Goal: Task Accomplishment & Management: Use online tool/utility

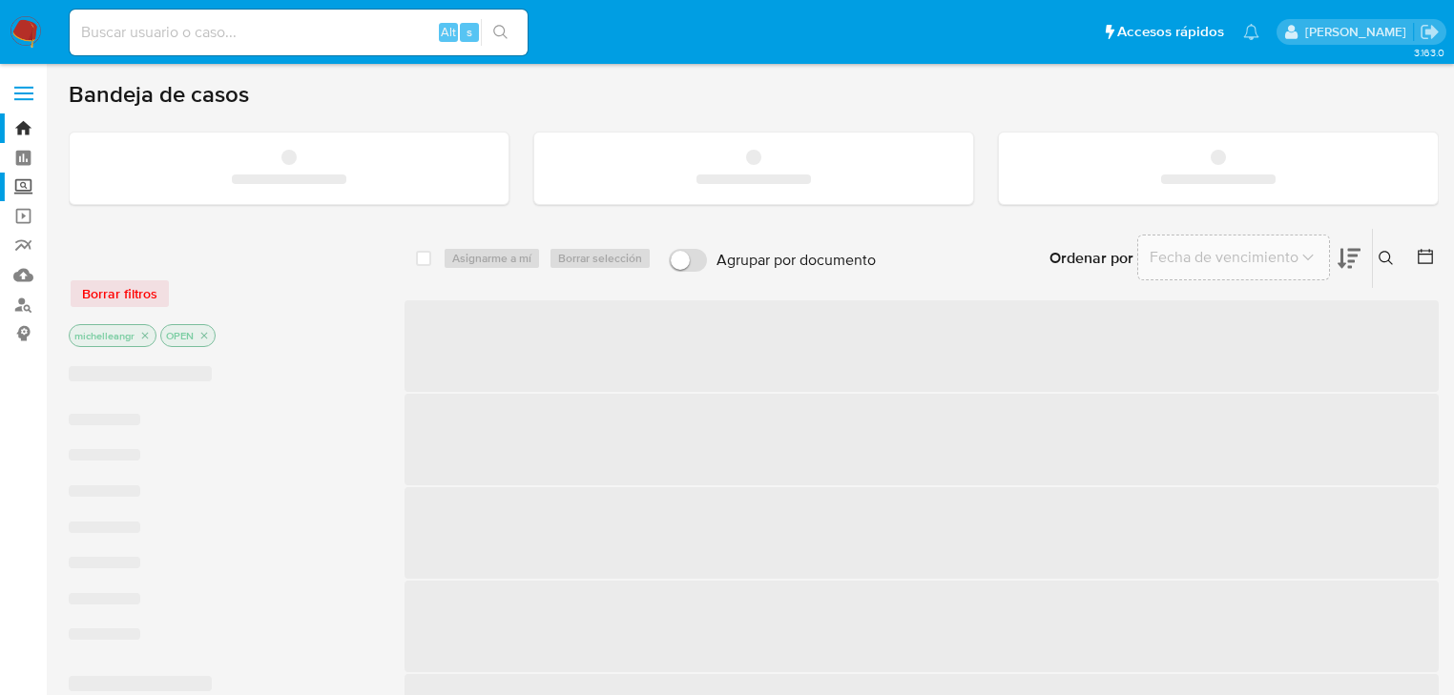
click at [27, 193] on label "Screening" at bounding box center [113, 188] width 227 height 30
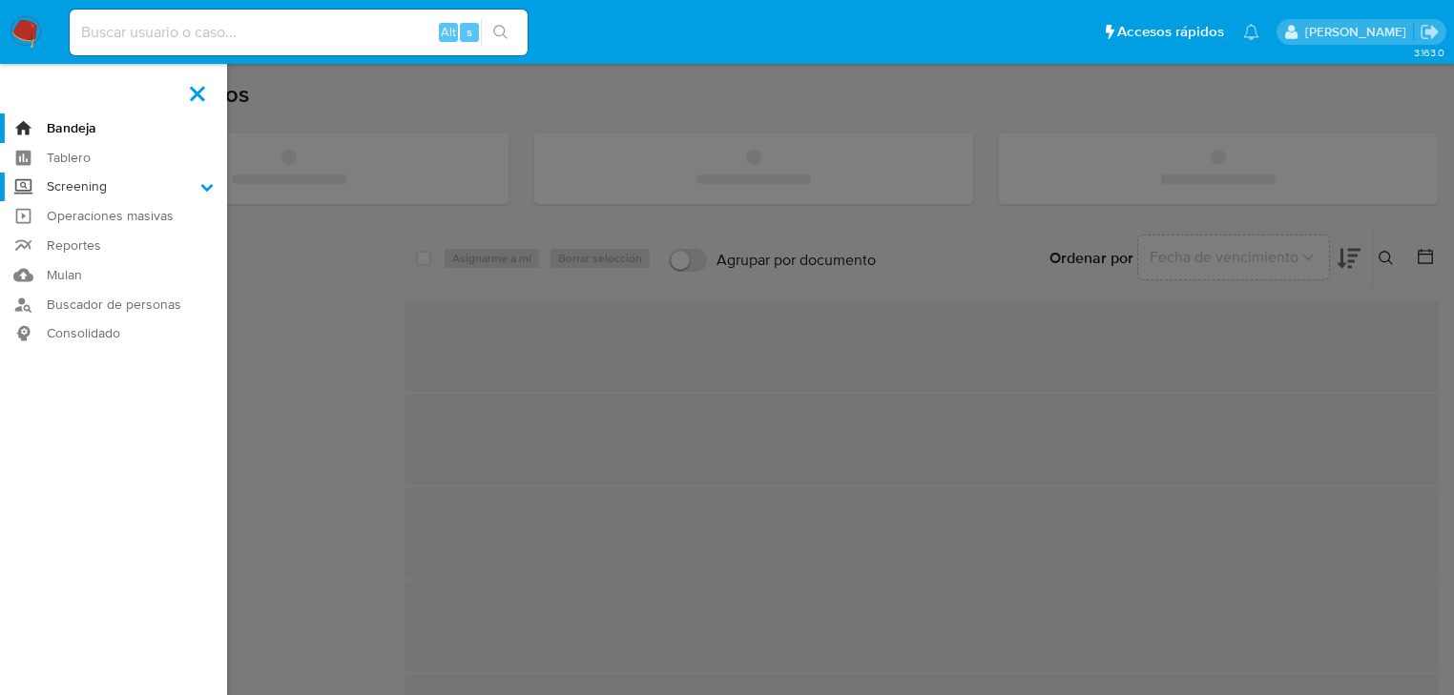
click at [0, 0] on input "Screening" at bounding box center [0, 0] width 0 height 0
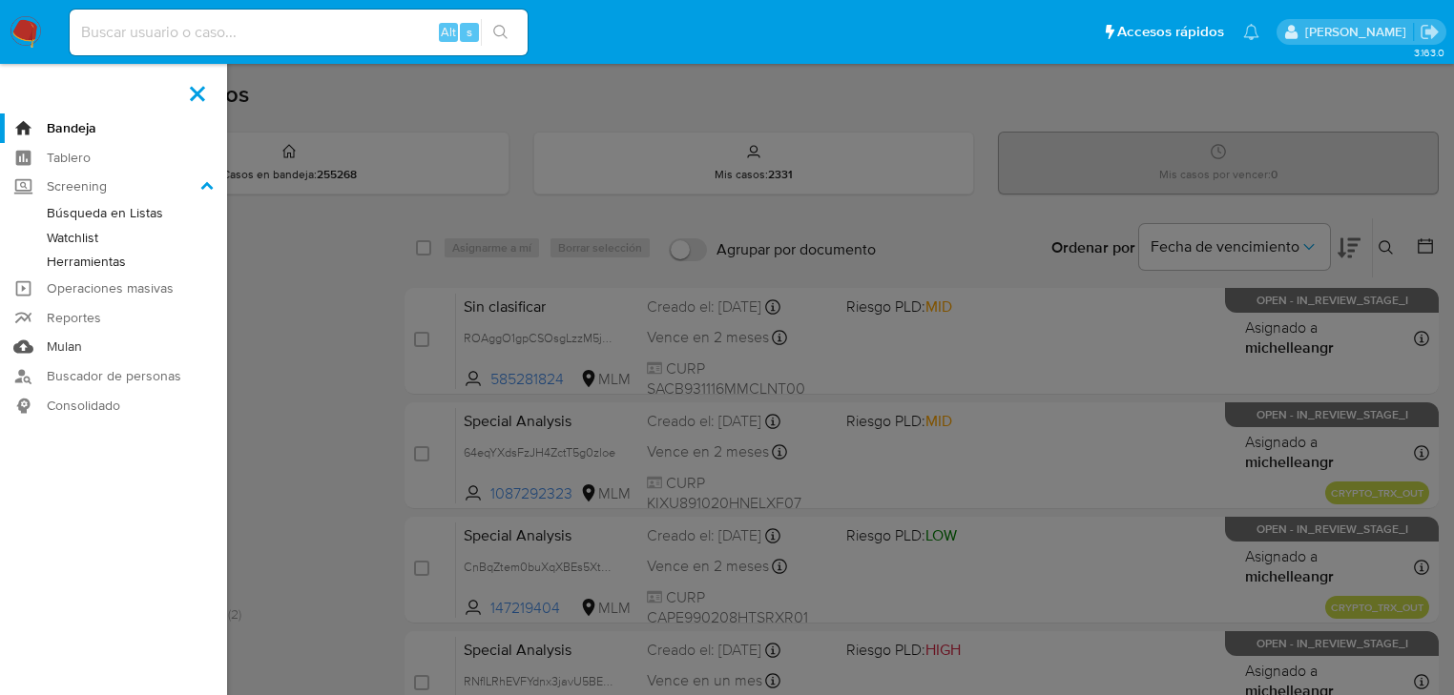
click at [60, 341] on link "Mulan" at bounding box center [113, 348] width 227 height 30
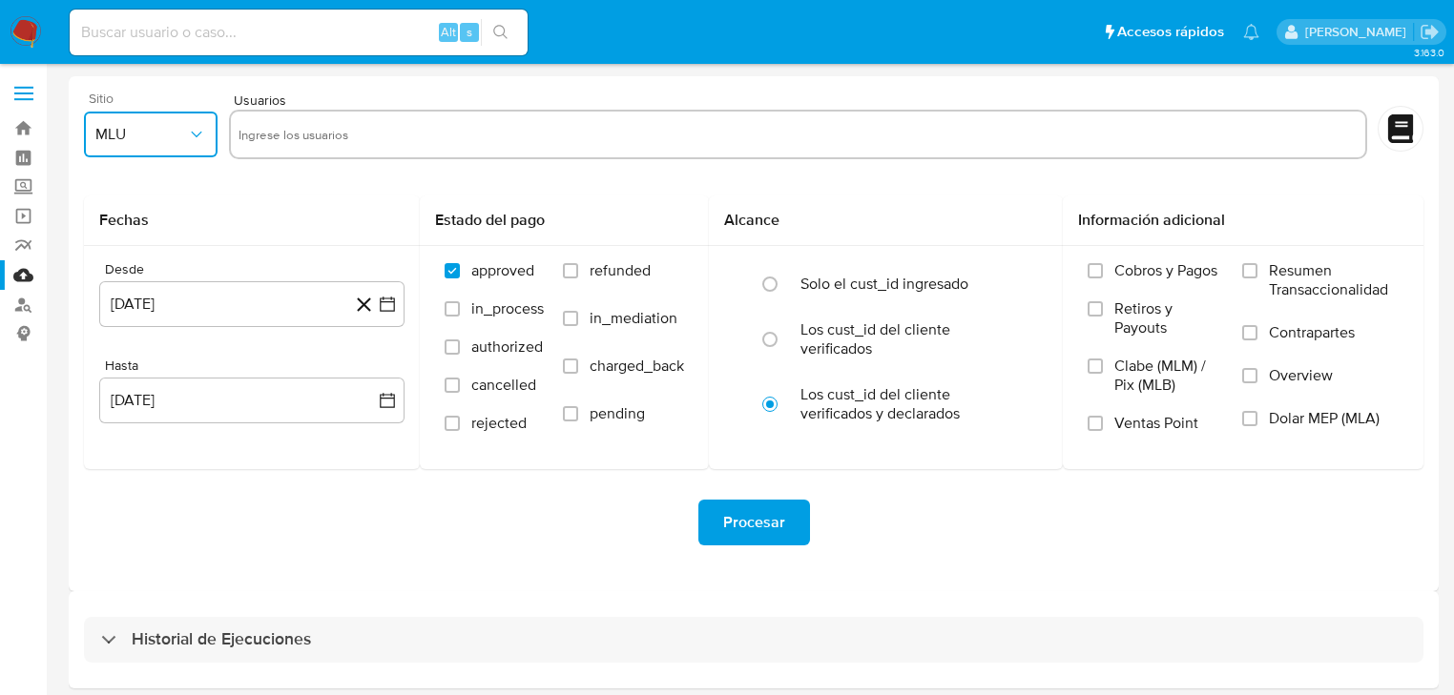
click at [145, 137] on span "MLU" at bounding box center [141, 134] width 92 height 19
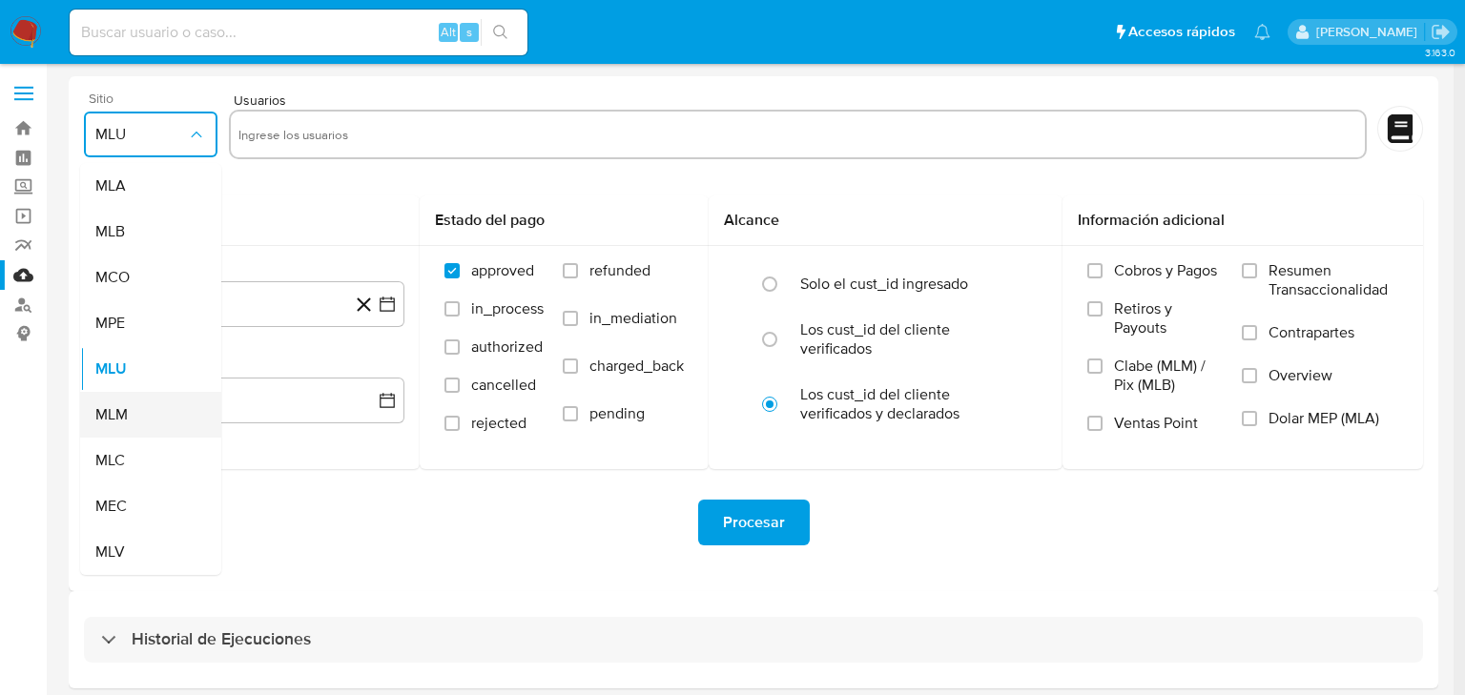
click at [122, 424] on span "MLM" at bounding box center [111, 414] width 32 height 19
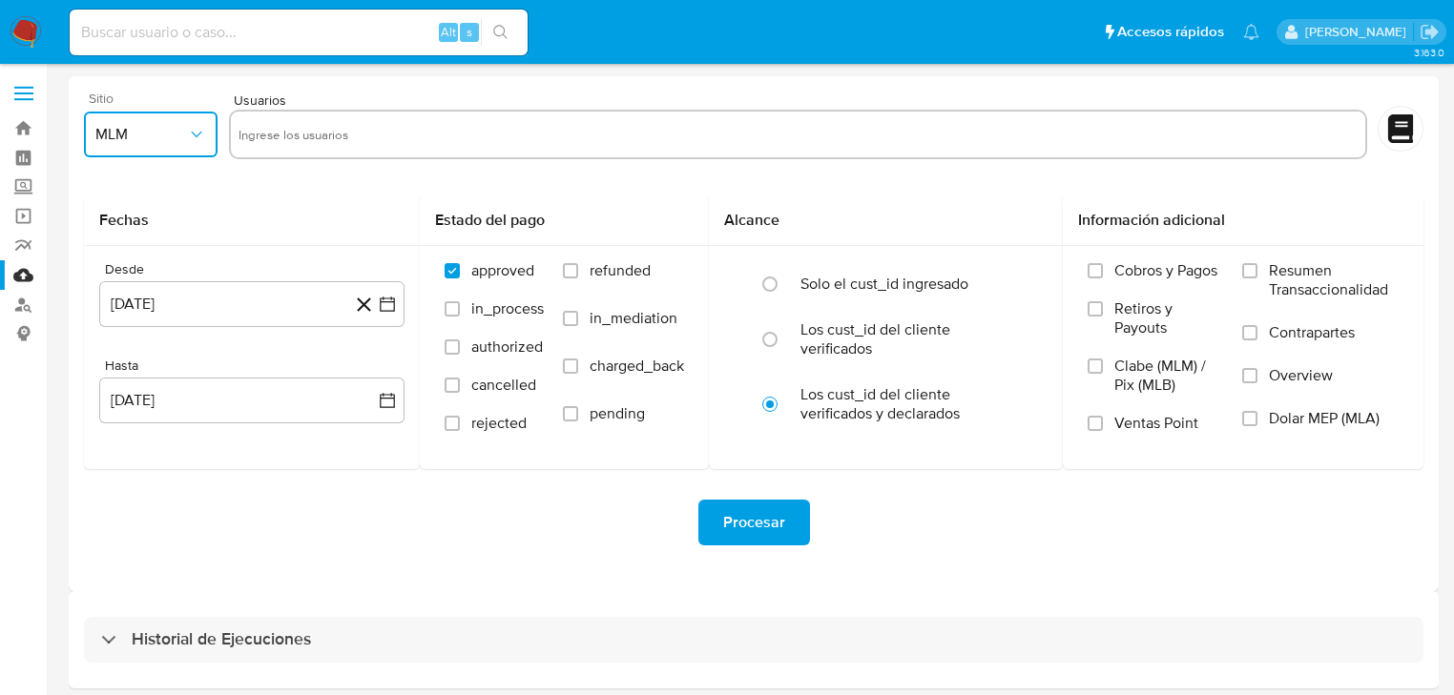
drag, startPoint x: 416, startPoint y: 131, endPoint x: 416, endPoint y: 118, distance: 12.4
click at [416, 125] on input "text" at bounding box center [797, 134] width 1119 height 31
type input "819743173"
paste input "1500697527"
type input "1500697527"
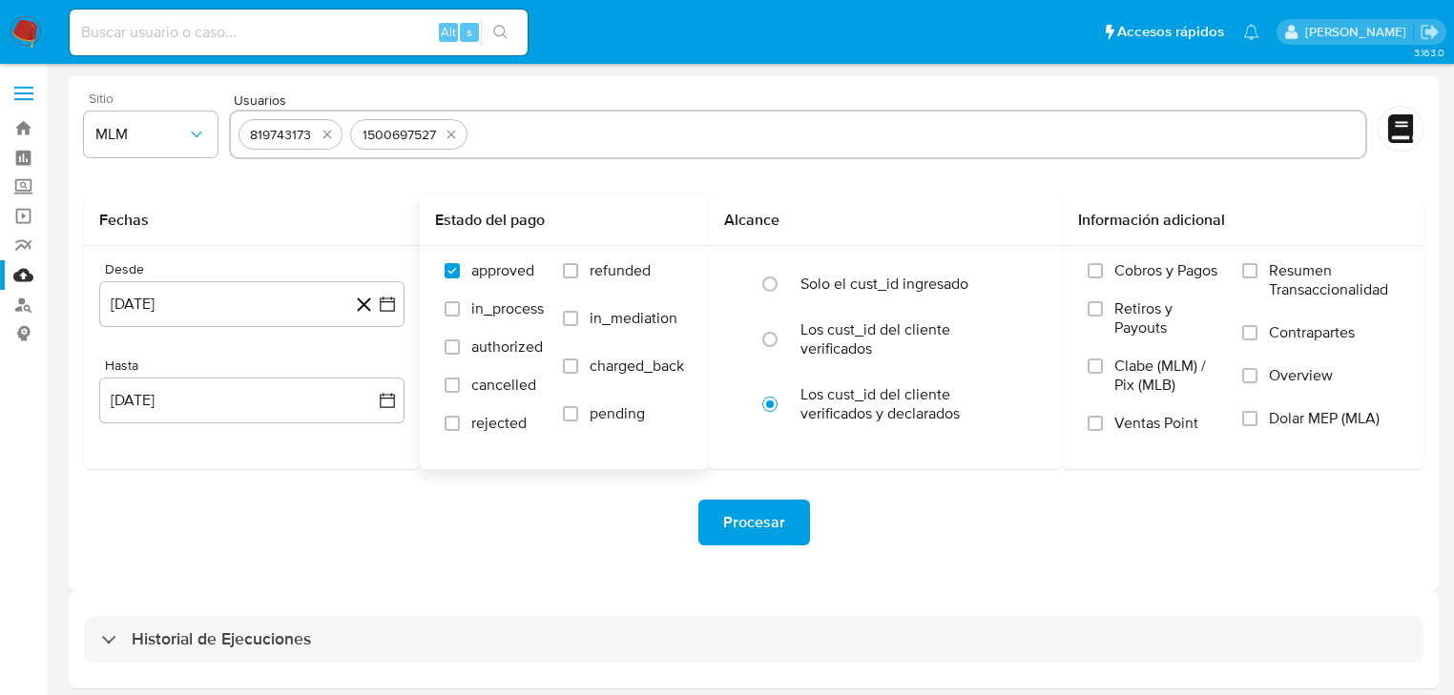
paste input "458911565"
type input "458911565"
paste input "751999314"
type input "751999314"
paste input "2299117390"
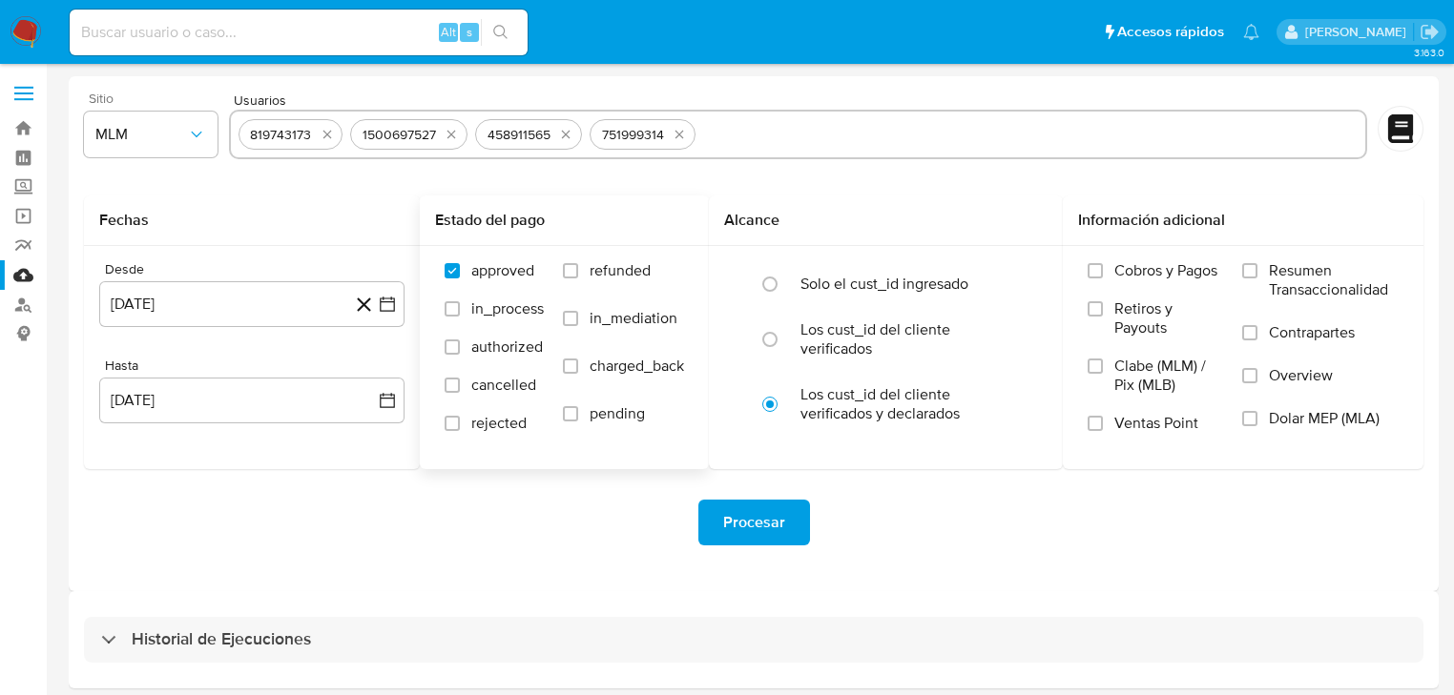
type input "2299117390"
click at [205, 302] on button "14 de septiembre de 2024" at bounding box center [251, 304] width 305 height 46
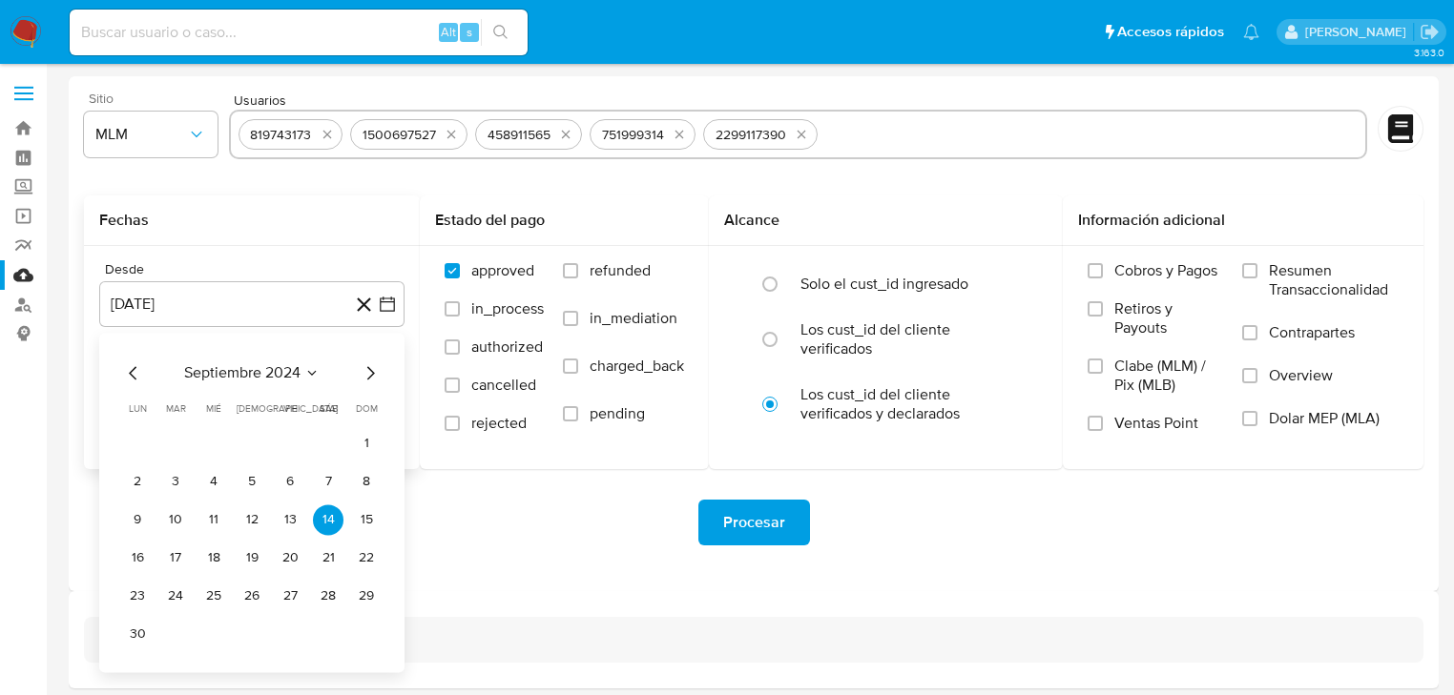
click at [270, 369] on span "septiembre 2024" at bounding box center [242, 372] width 116 height 19
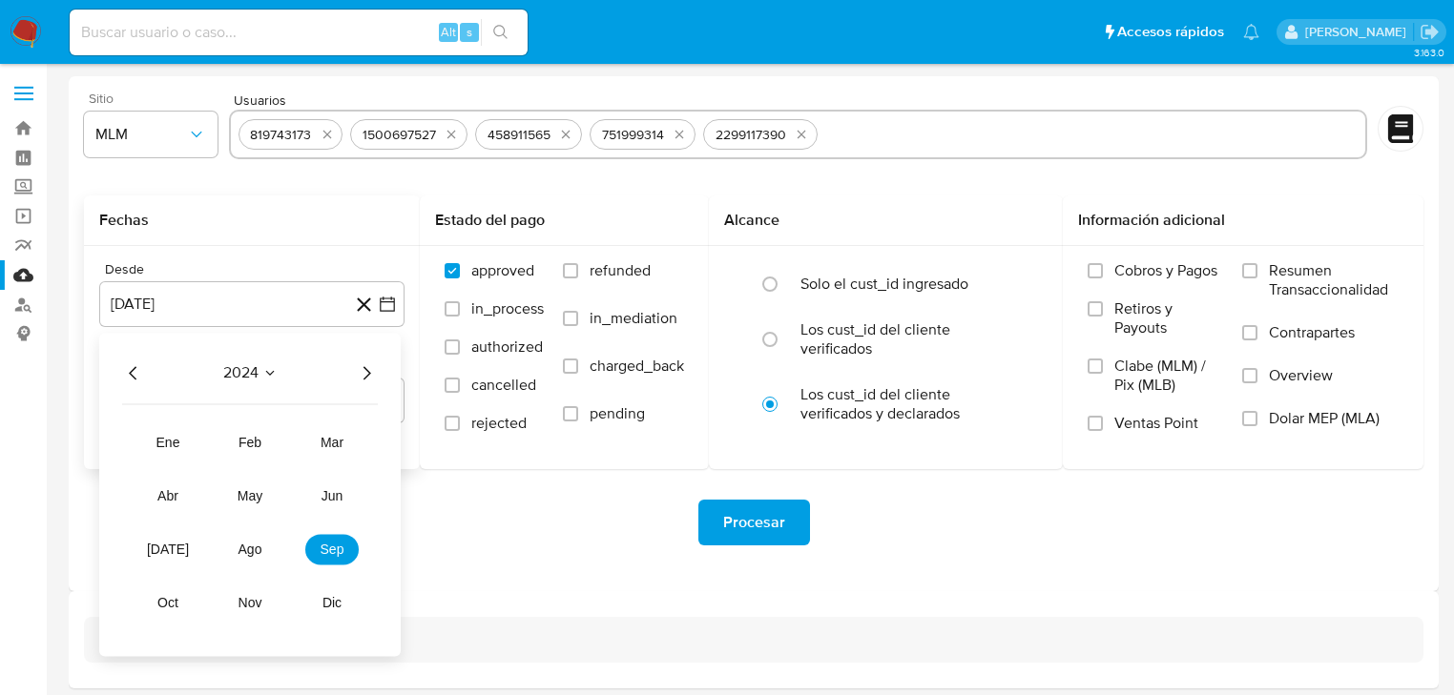
click at [367, 370] on icon "Año siguiente" at bounding box center [367, 372] width 8 height 13
click at [323, 439] on span "mar" at bounding box center [331, 442] width 23 height 15
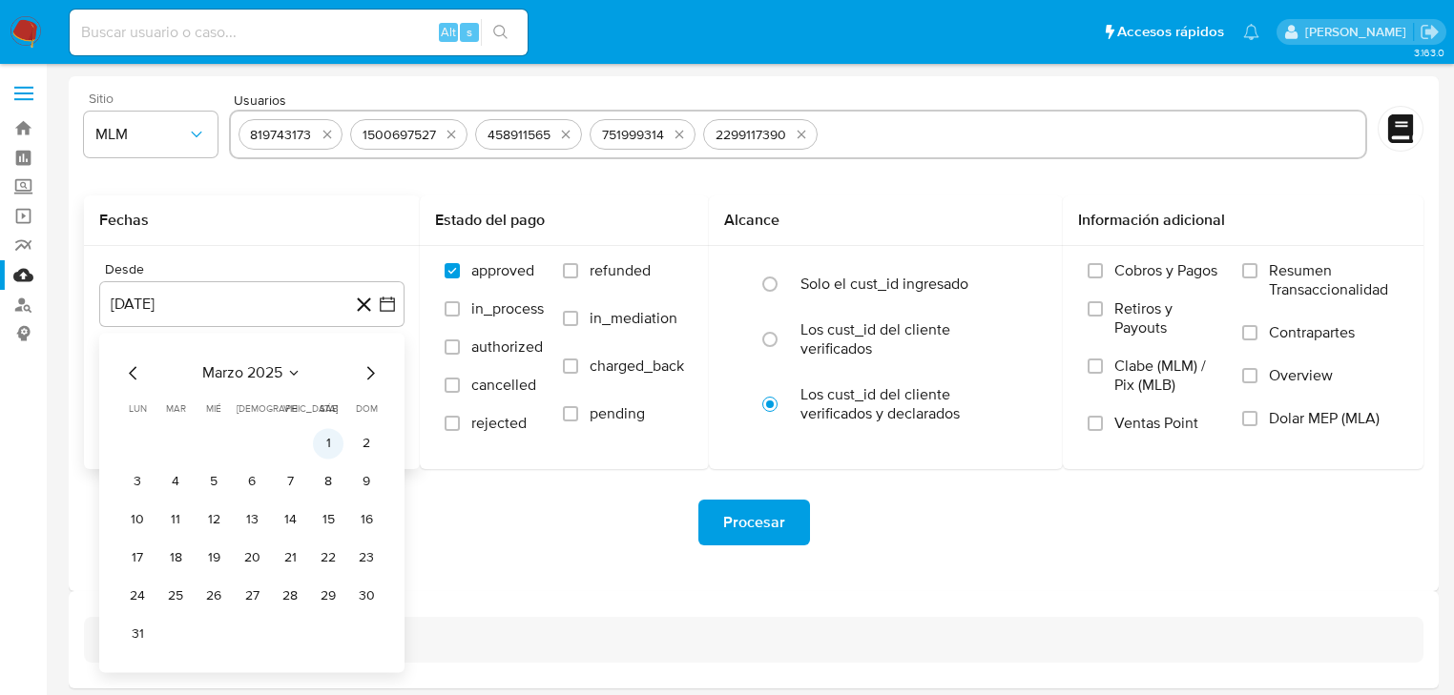
click at [327, 442] on button "1" at bounding box center [328, 443] width 31 height 31
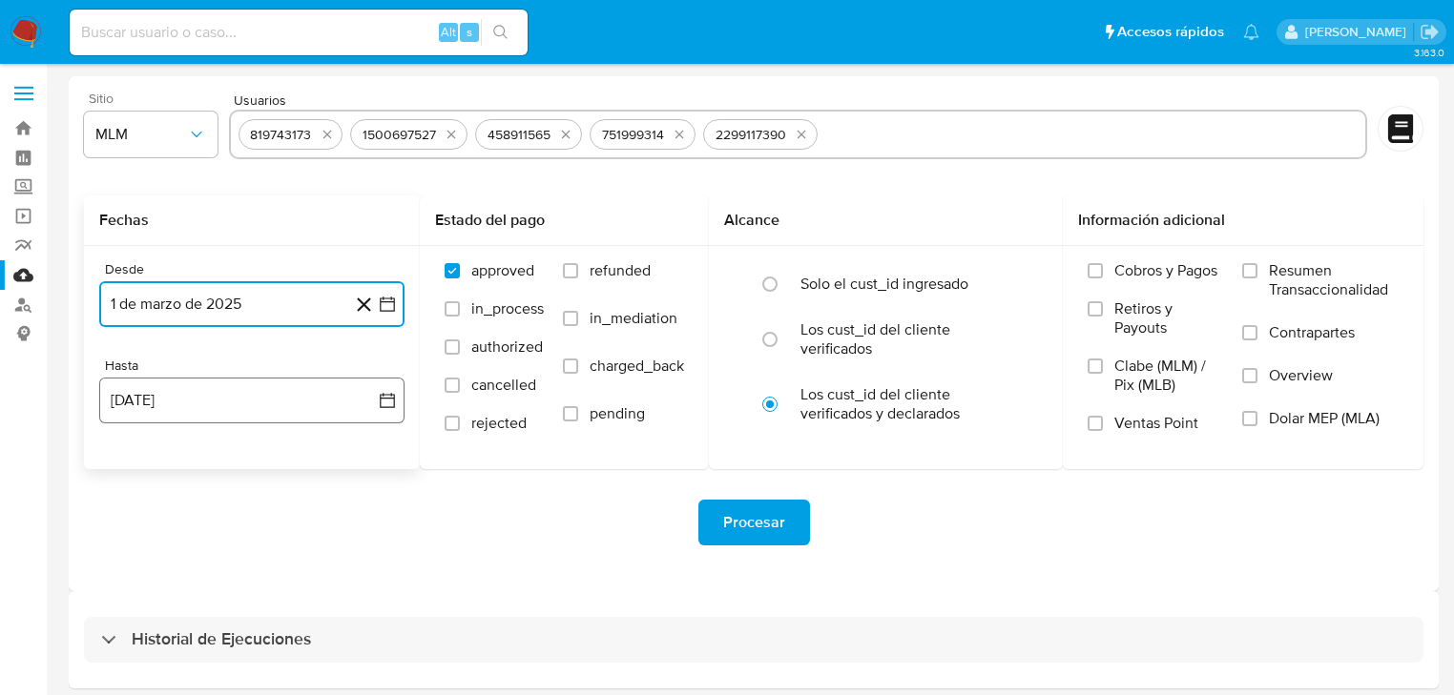
click at [207, 392] on button "14 de octubre de 2025" at bounding box center [251, 401] width 305 height 46
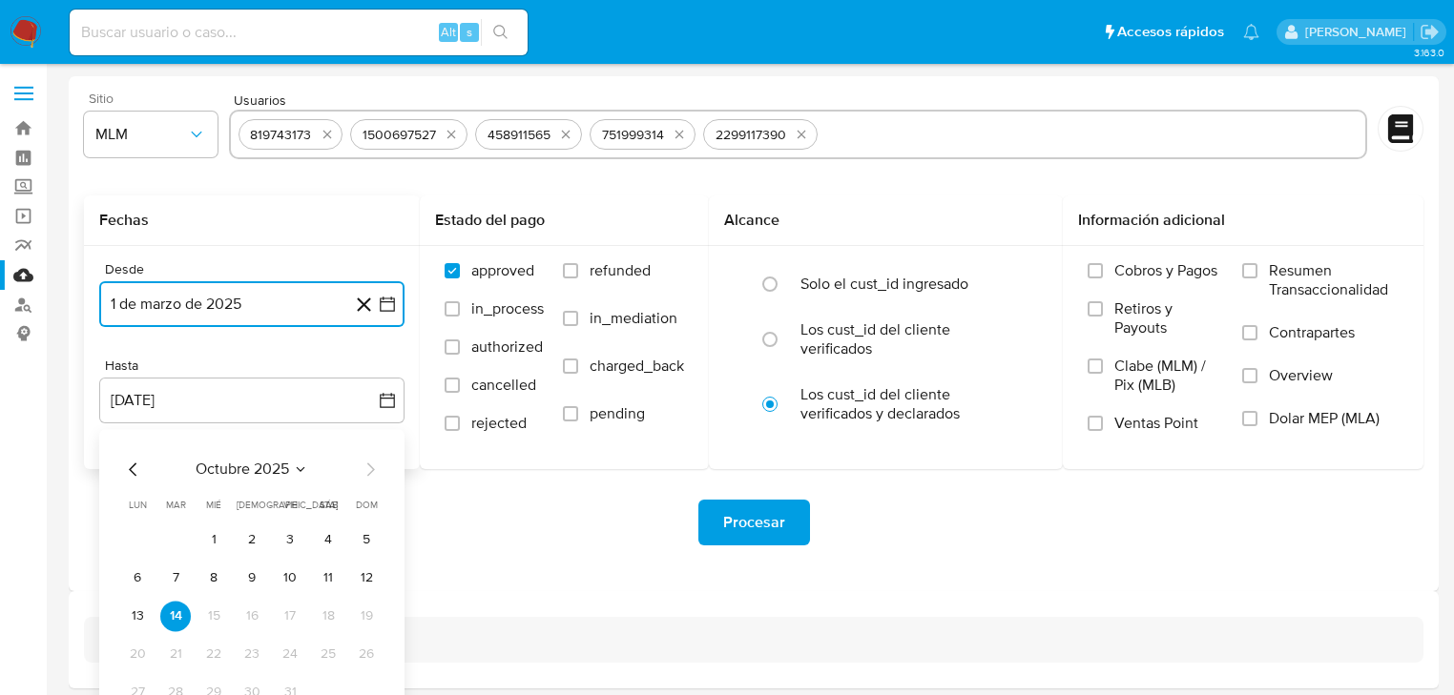
click at [136, 460] on icon "Mes anterior" at bounding box center [133, 469] width 23 height 23
click at [137, 462] on icon "Mes anterior" at bounding box center [133, 469] width 23 height 23
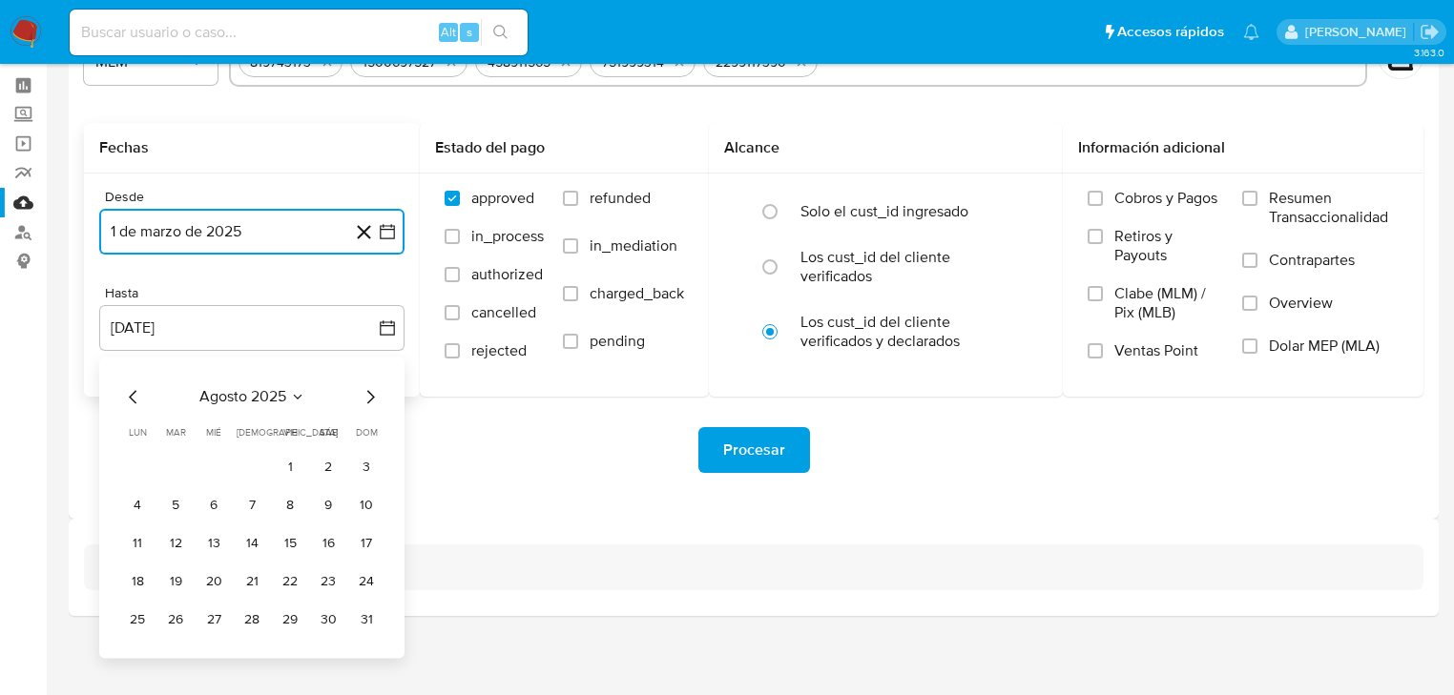
scroll to position [73, 0]
drag, startPoint x: 361, startPoint y: 619, endPoint x: 376, endPoint y: 630, distance: 18.5
click at [361, 618] on button "31" at bounding box center [366, 619] width 31 height 31
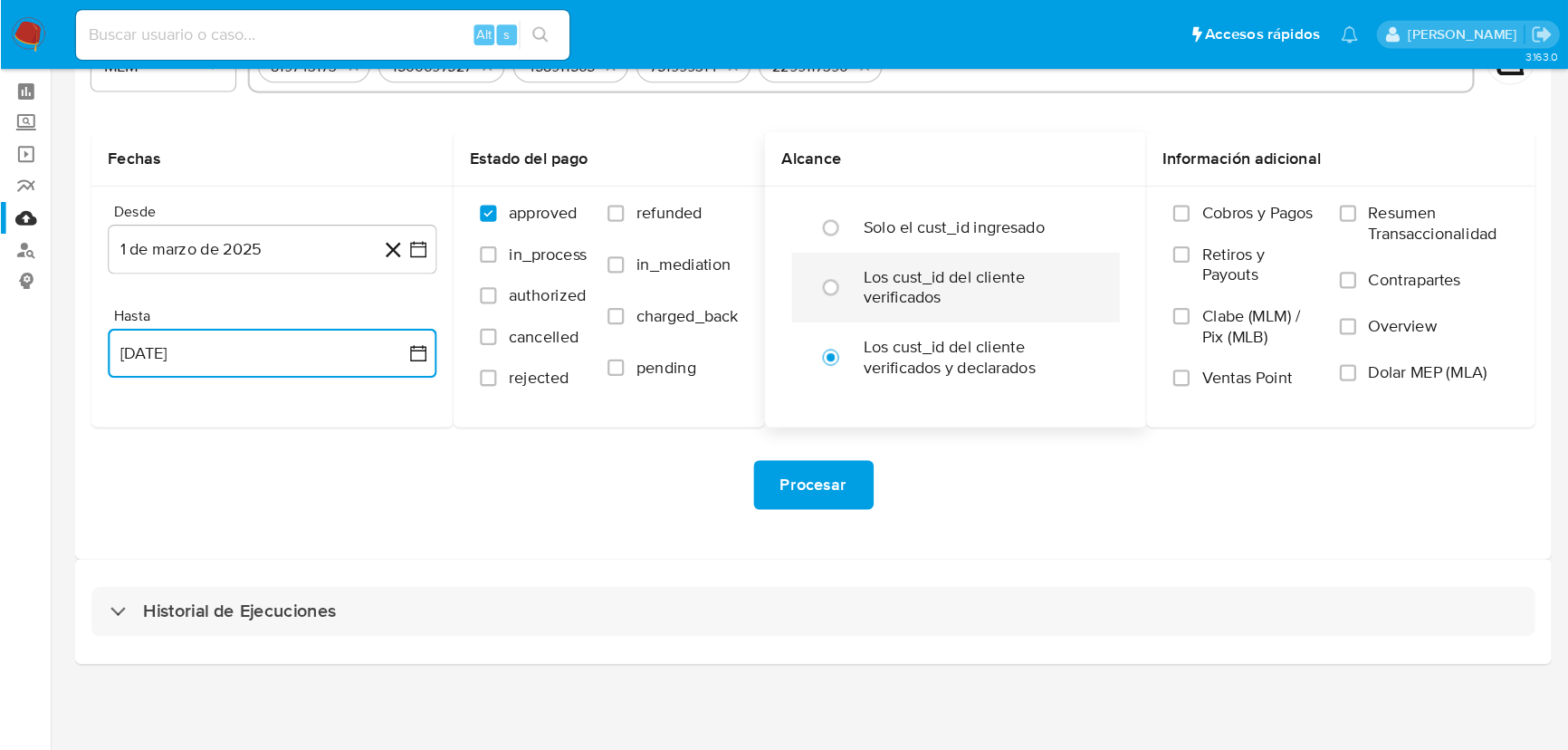
scroll to position [0, 0]
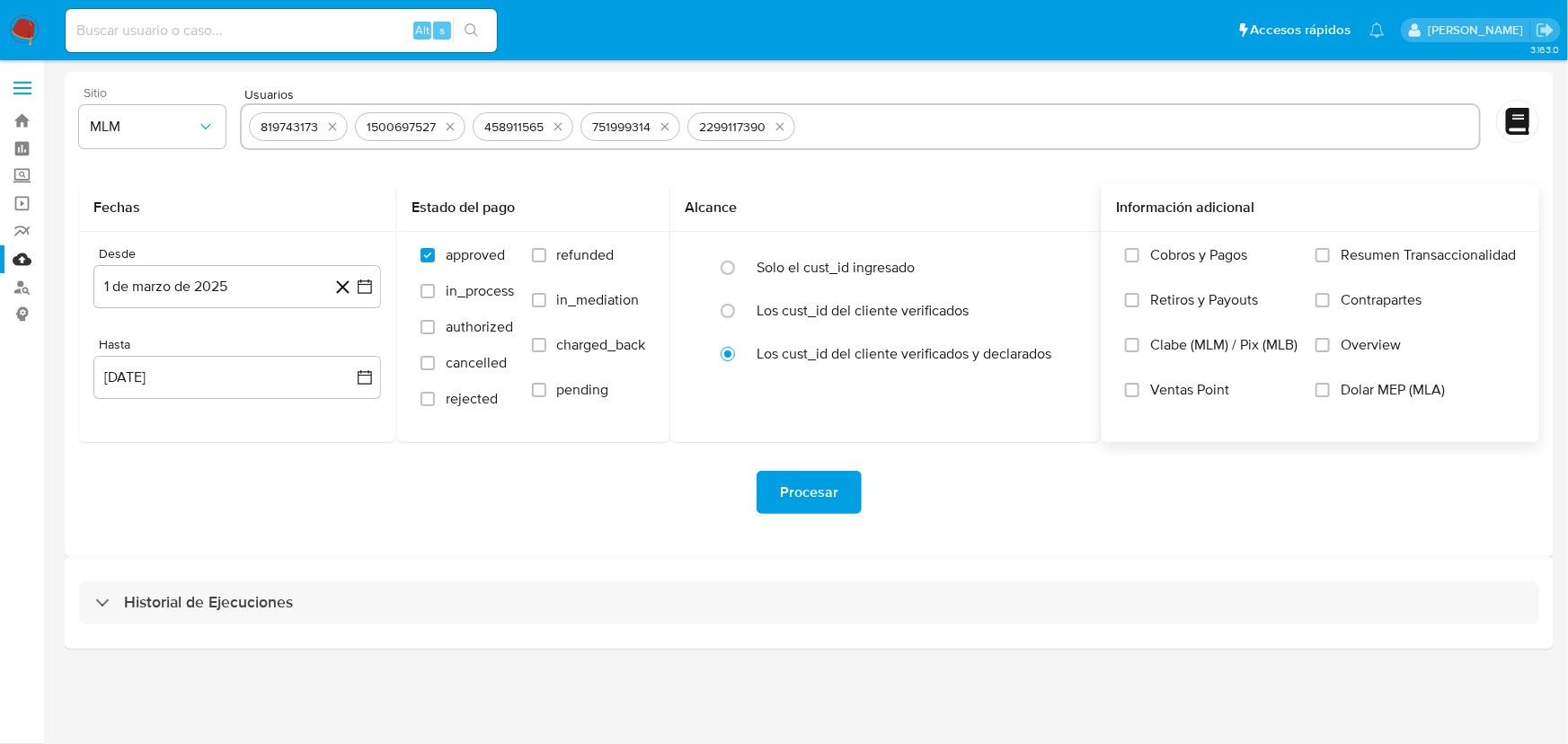
click at [1335, 350] on label "Overview" at bounding box center [1415, 359] width 201 height 45
click at [1331, 350] on label "Overview" at bounding box center [1415, 359] width 201 height 45
click at [1331, 350] on input "Overview" at bounding box center [1322, 345] width 14 height 14
click at [807, 486] on span "Procesar" at bounding box center [809, 493] width 58 height 40
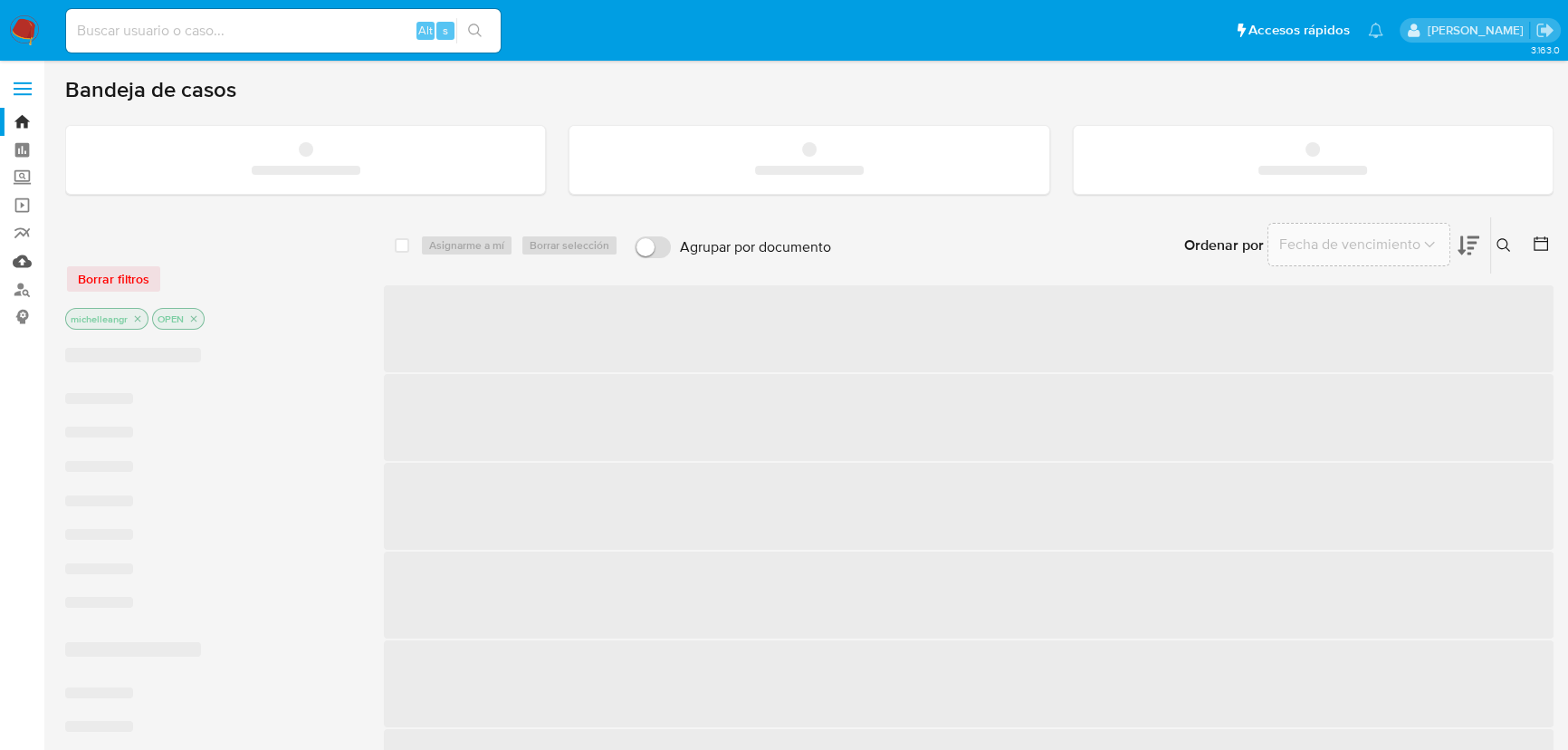
click at [19, 261] on link "Mulan" at bounding box center [107, 261] width 215 height 28
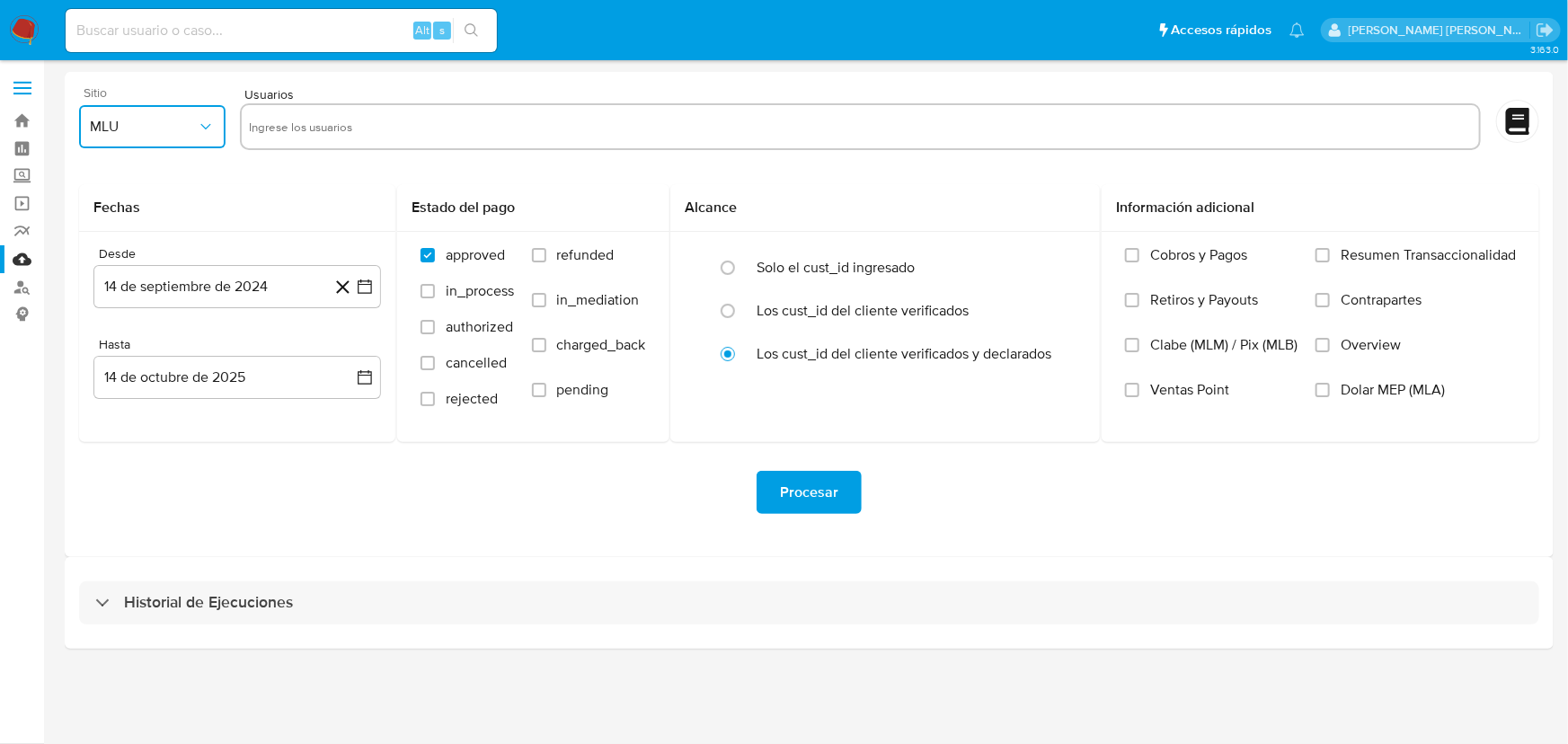
click at [173, 126] on span "MLU" at bounding box center [143, 126] width 107 height 18
click at [134, 394] on div "MLM" at bounding box center [145, 391] width 114 height 43
click at [374, 126] on input "text" at bounding box center [860, 126] width 1223 height 29
type input "192468960"
paste input "1182293186"
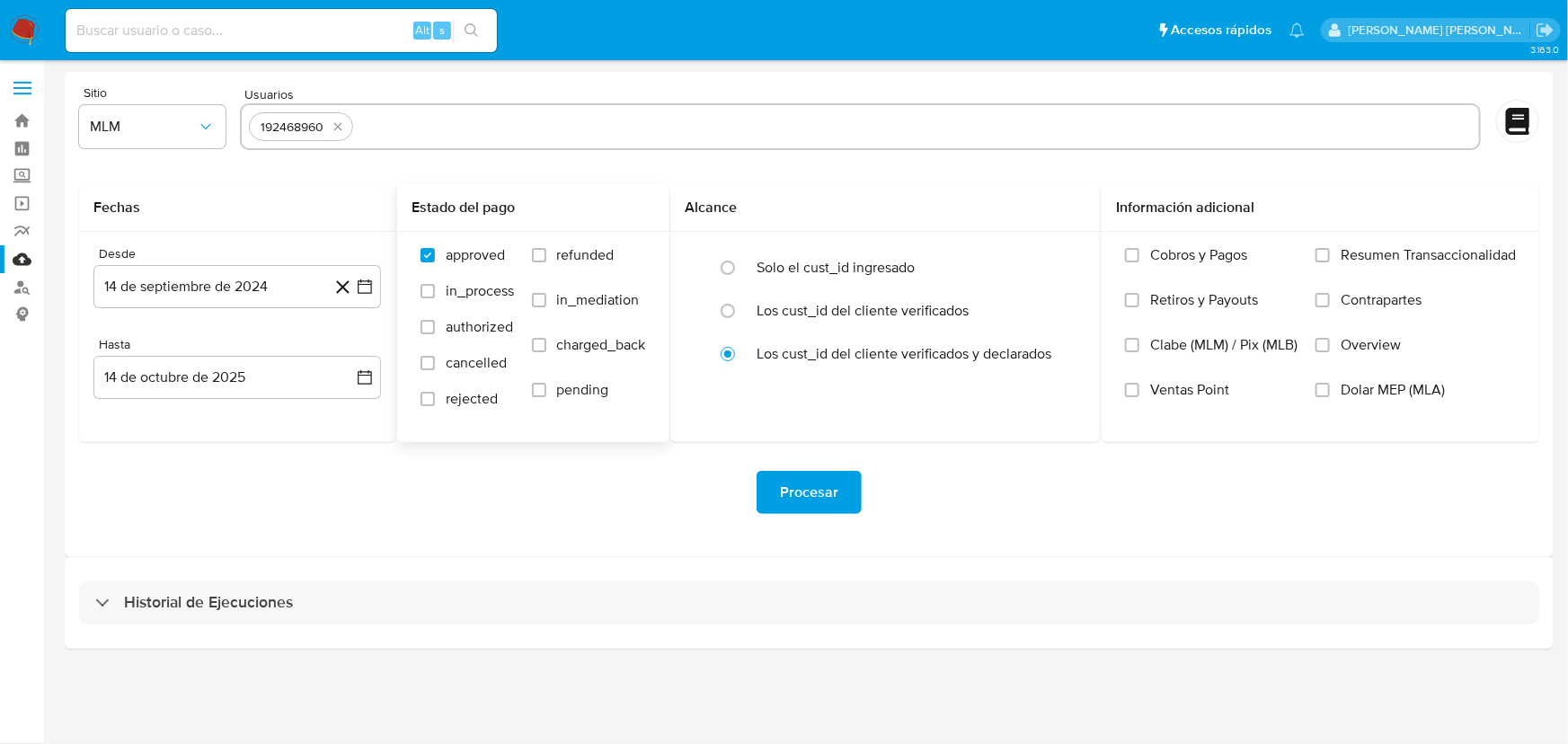
type input "1182293186"
click at [203, 274] on button "14 de septiembre de 2024" at bounding box center [237, 286] width 287 height 43
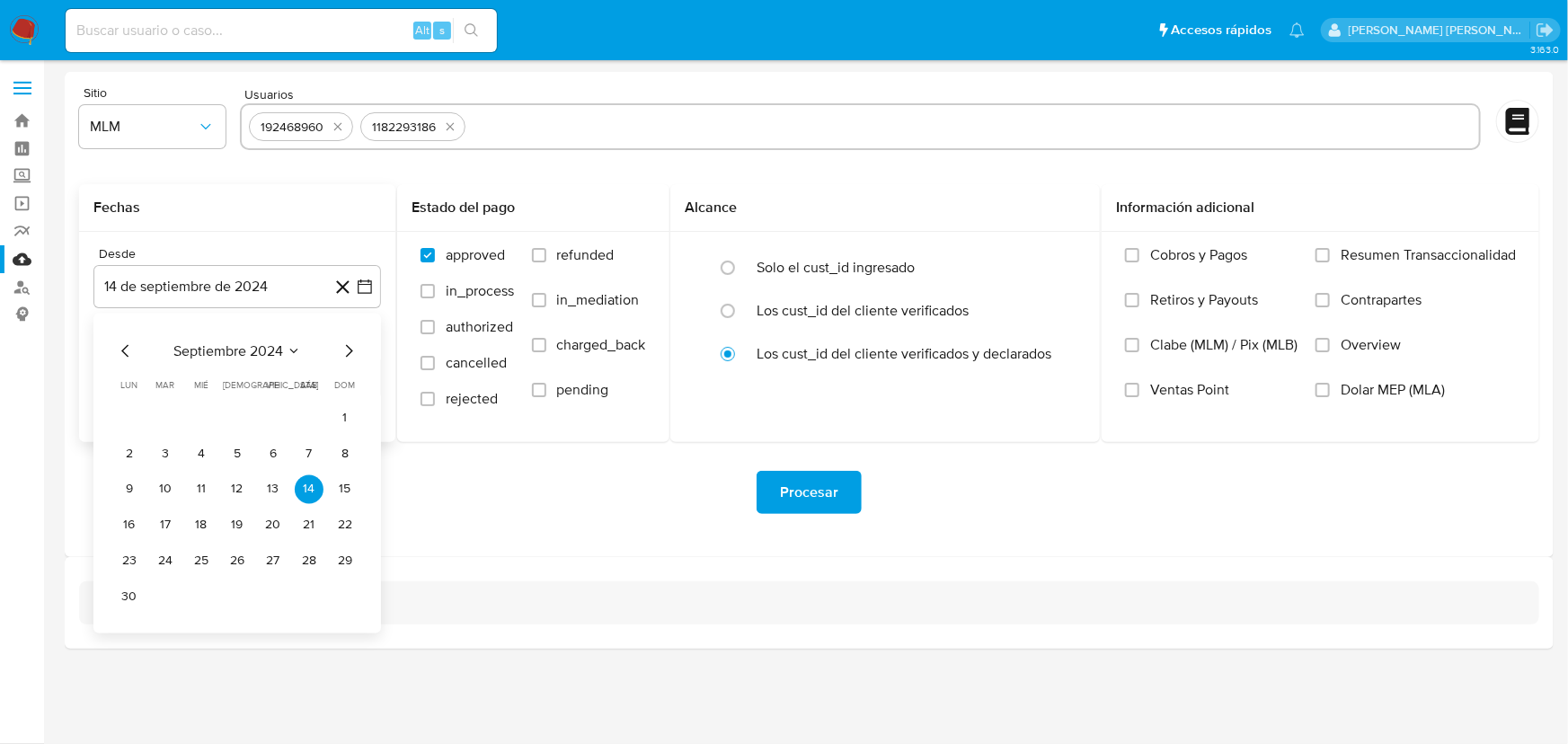
click at [232, 347] on span "septiembre 2024" at bounding box center [228, 350] width 109 height 18
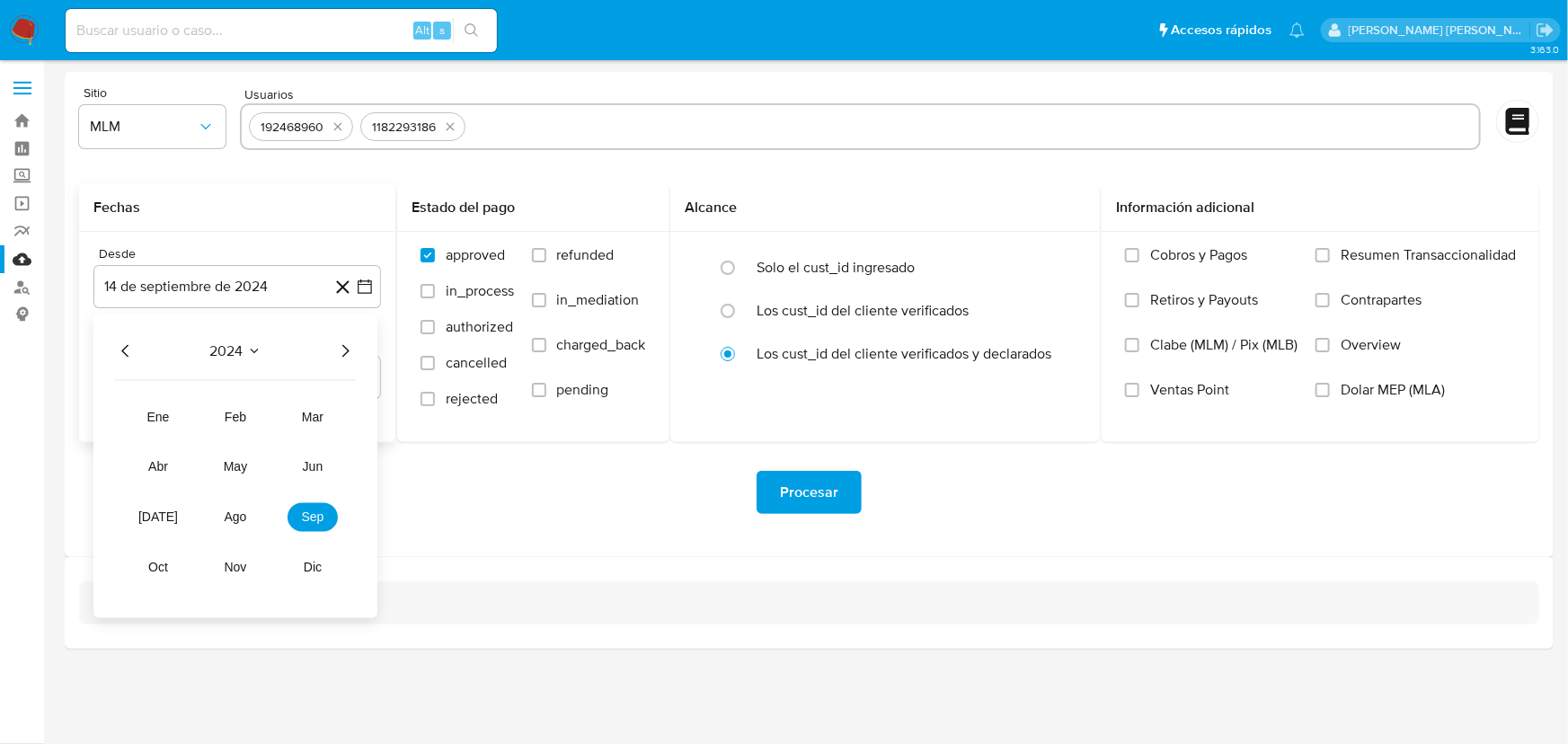
click at [338, 355] on icon "Año siguiente" at bounding box center [345, 351] width 22 height 22
click at [243, 472] on span "may" at bounding box center [236, 466] width 24 height 14
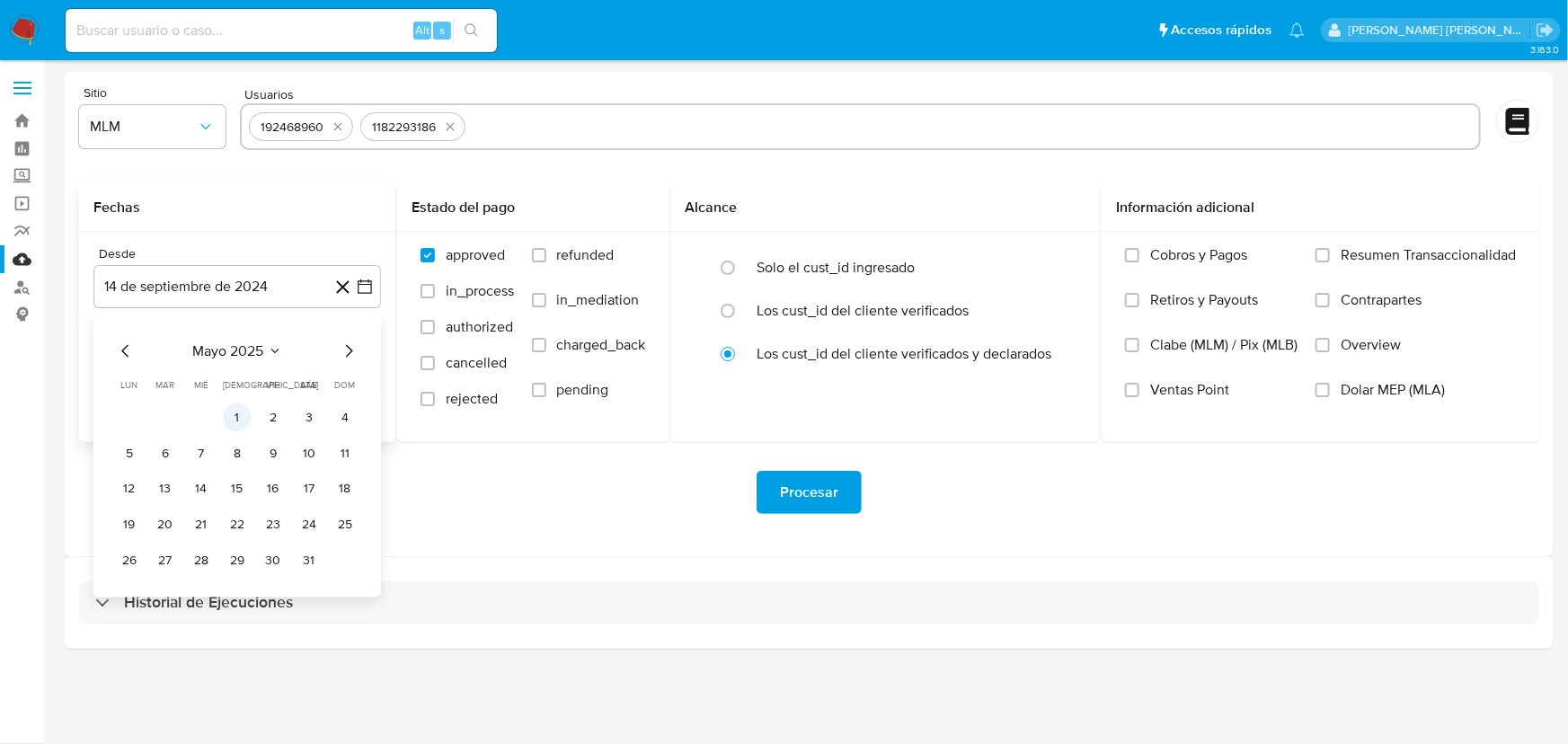
click at [235, 409] on button "1" at bounding box center [237, 417] width 29 height 29
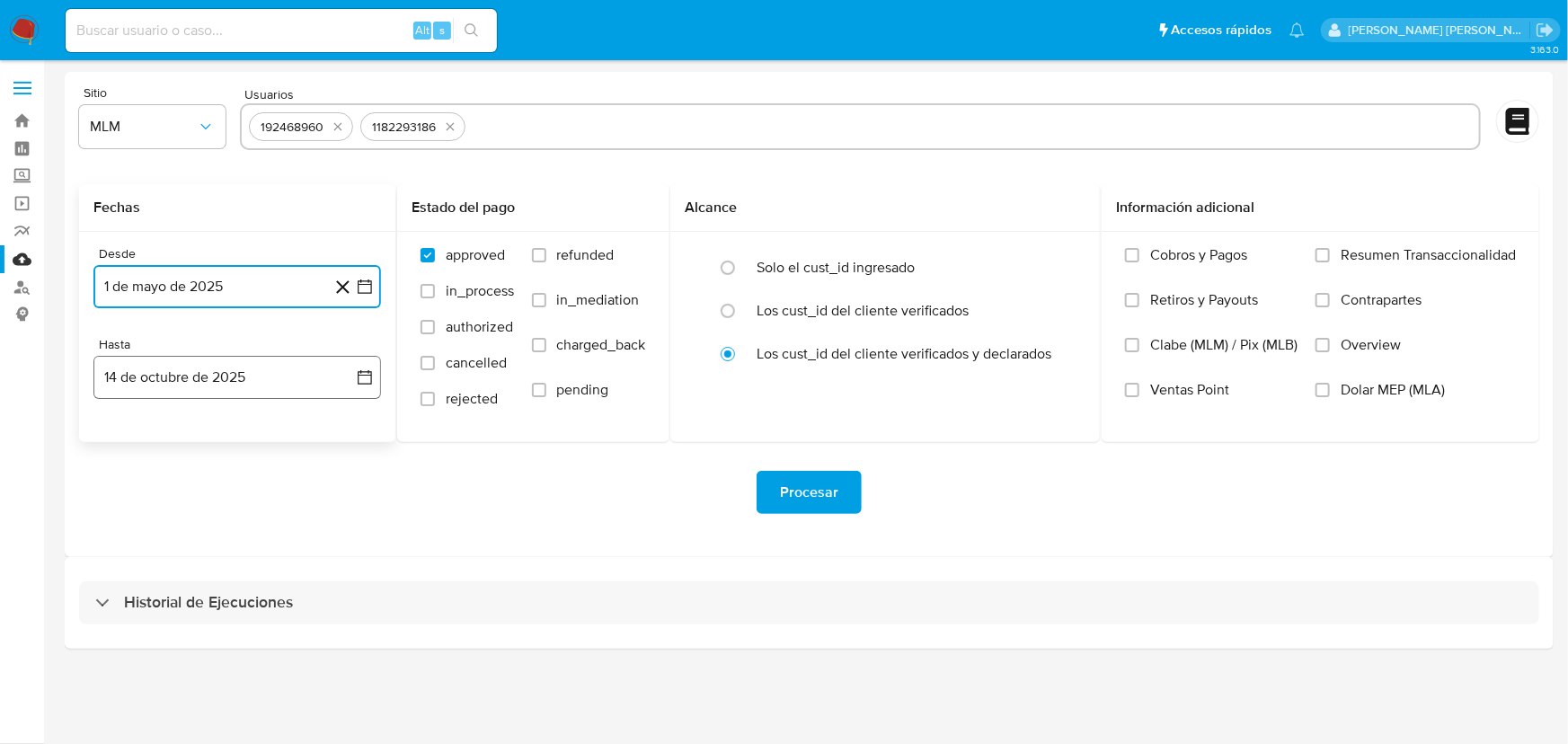
drag, startPoint x: 157, startPoint y: 385, endPoint x: 124, endPoint y: 389, distance: 33.2
click at [161, 380] on button "14 de octubre de 2025" at bounding box center [237, 378] width 287 height 43
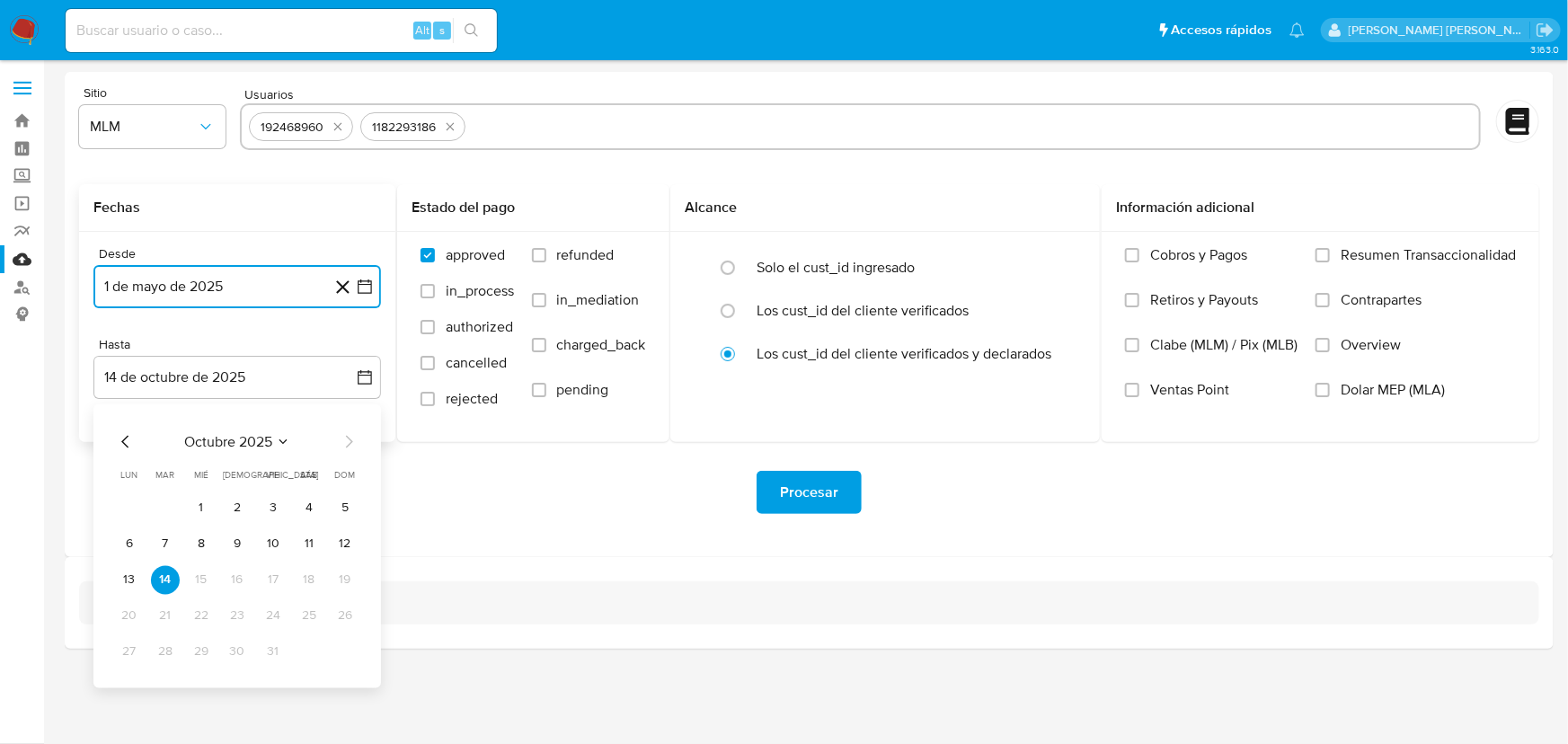
click at [118, 447] on icon "Mes anterior" at bounding box center [125, 442] width 22 height 22
click at [118, 445] on icon "Mes anterior" at bounding box center [125, 442] width 22 height 22
click at [352, 653] on button "31" at bounding box center [345, 652] width 29 height 29
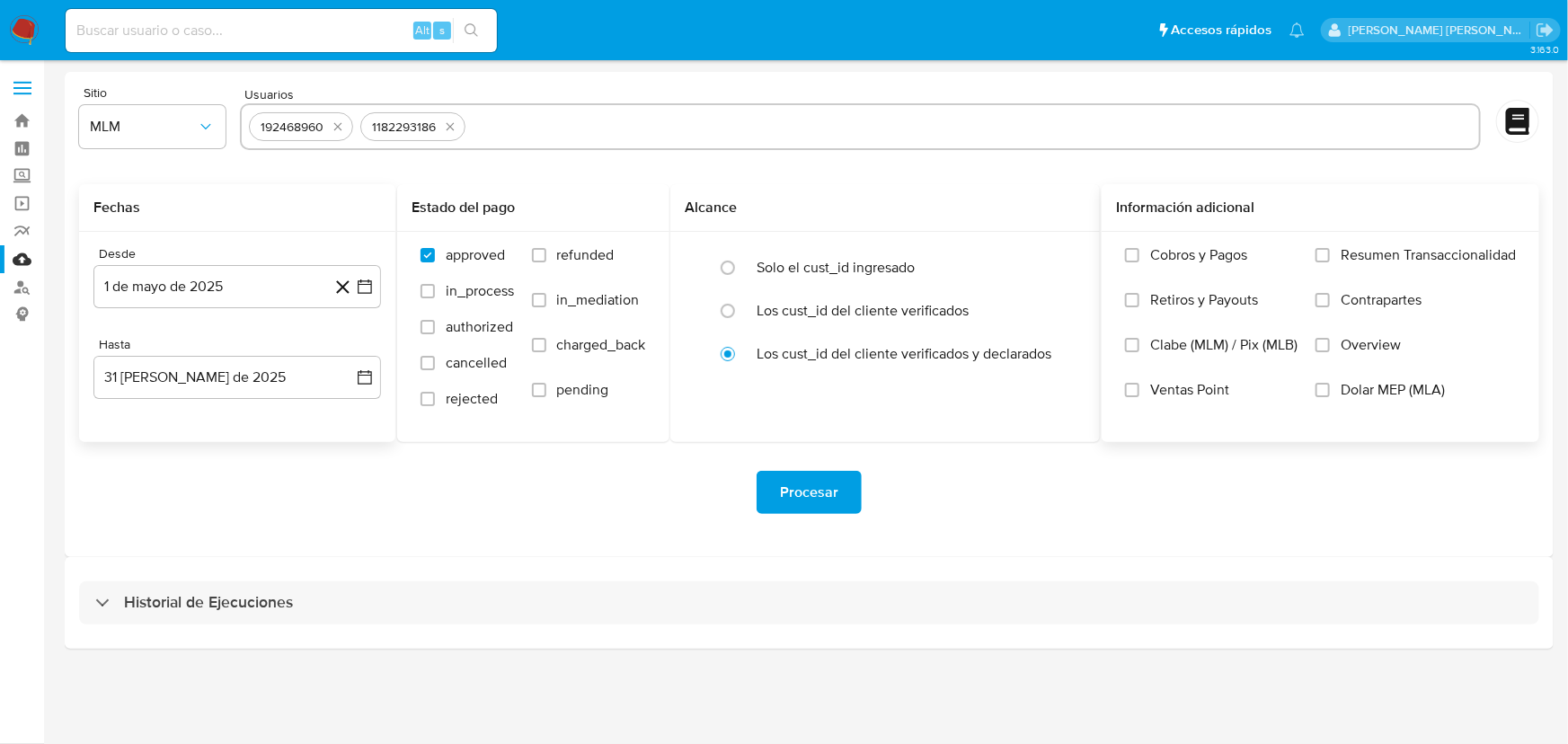
click at [1339, 351] on label "Overview" at bounding box center [1415, 359] width 201 height 45
click at [1331, 351] on input "Overview" at bounding box center [1322, 345] width 14 height 14
click at [785, 494] on span "Procesar" at bounding box center [809, 493] width 58 height 40
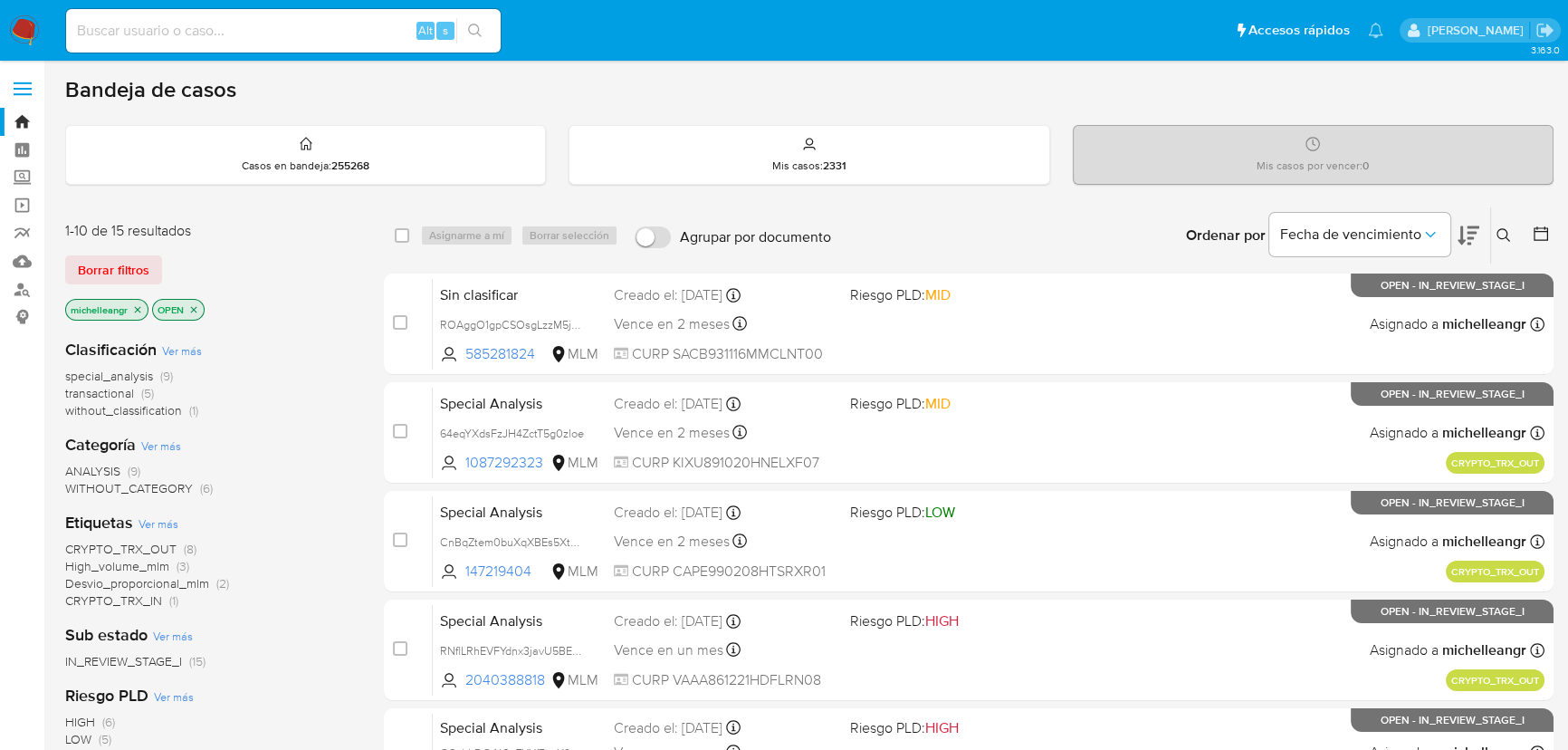
click at [139, 311] on icon "close-filter" at bounding box center [137, 309] width 10 height 10
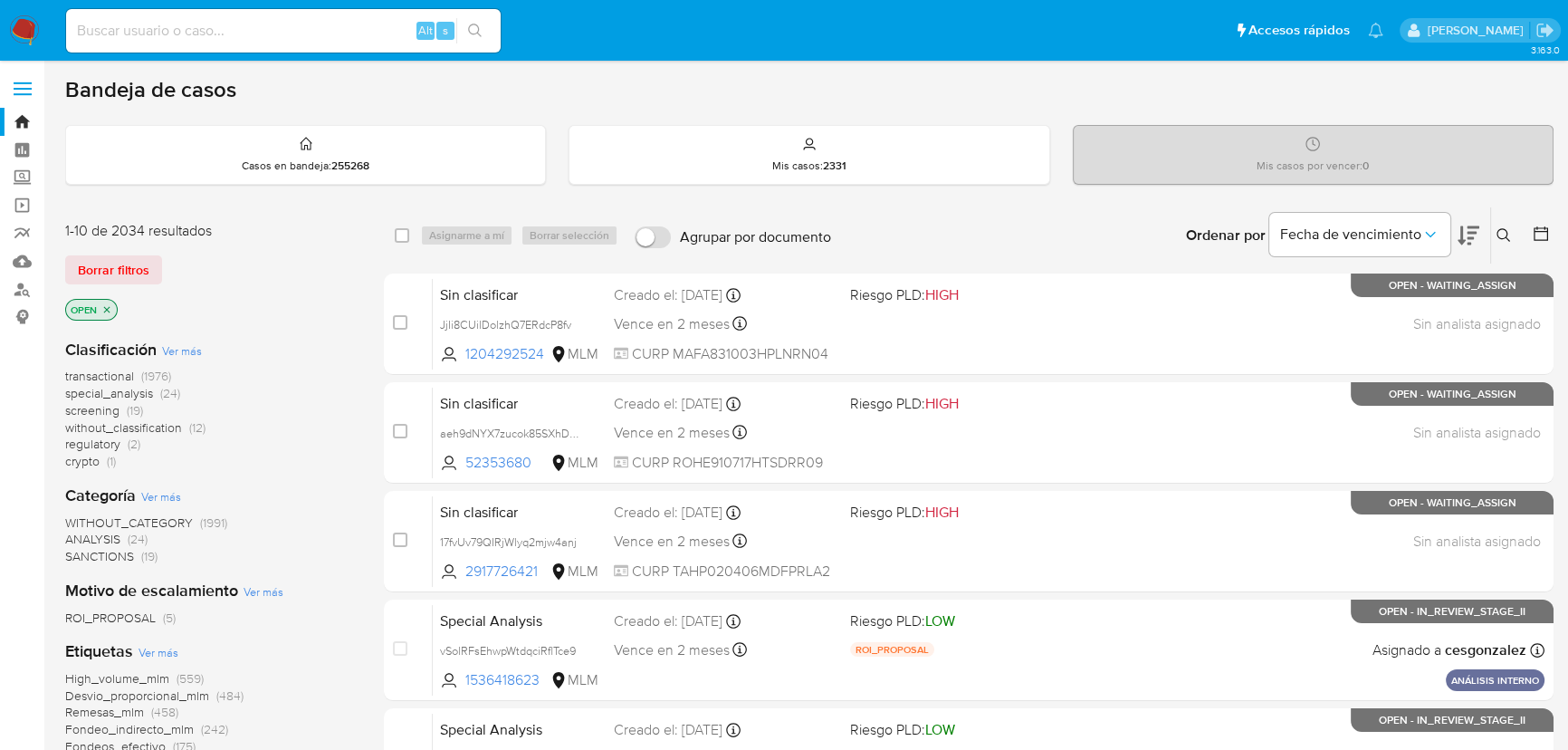
click at [1506, 228] on icon at bounding box center [1503, 234] width 14 height 14
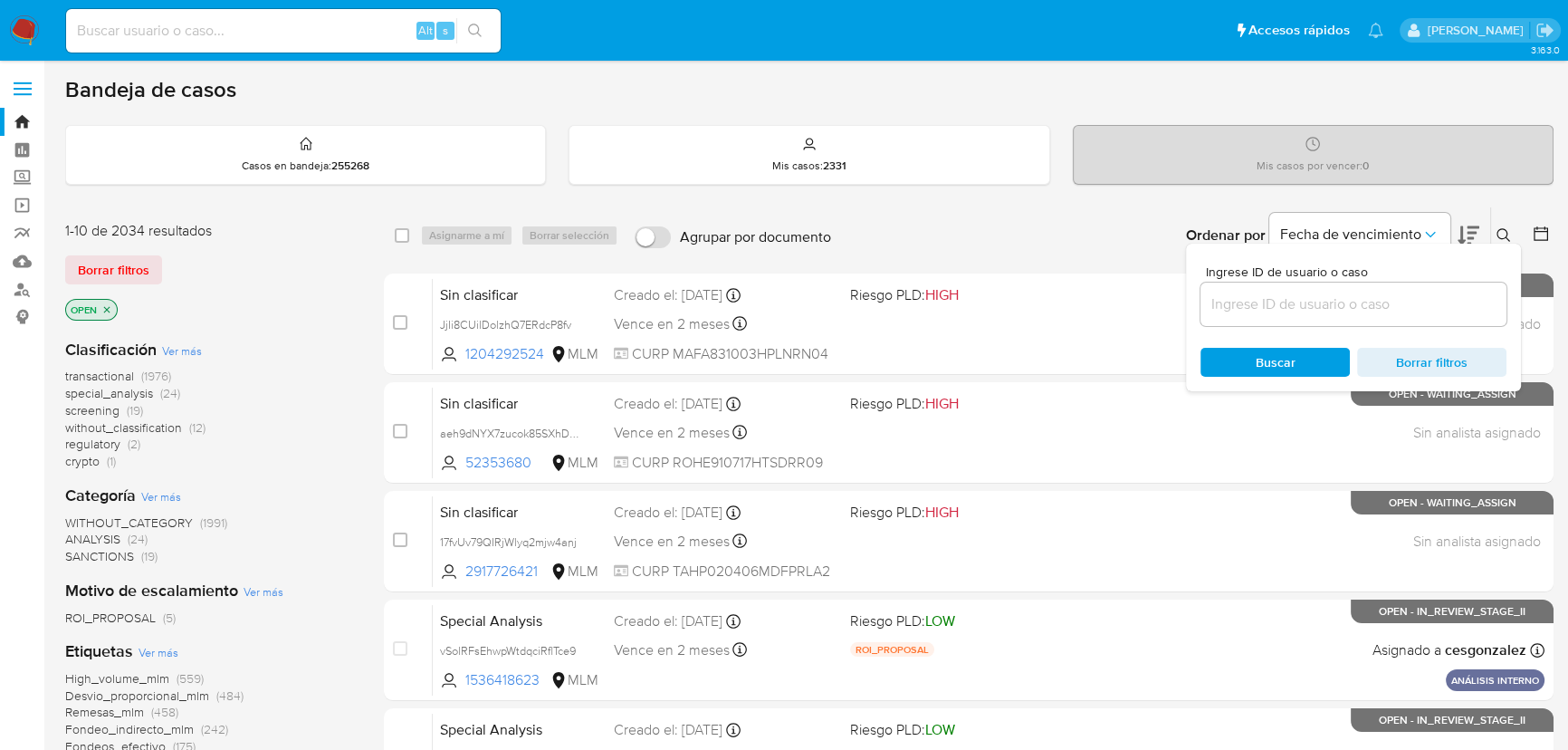
click at [1201, 318] on div "Ingrese ID de usuario o caso Buscar Borrar filtros" at bounding box center [1353, 317] width 335 height 147
click at [1281, 301] on input at bounding box center [1353, 304] width 306 height 24
paste input "819743173"
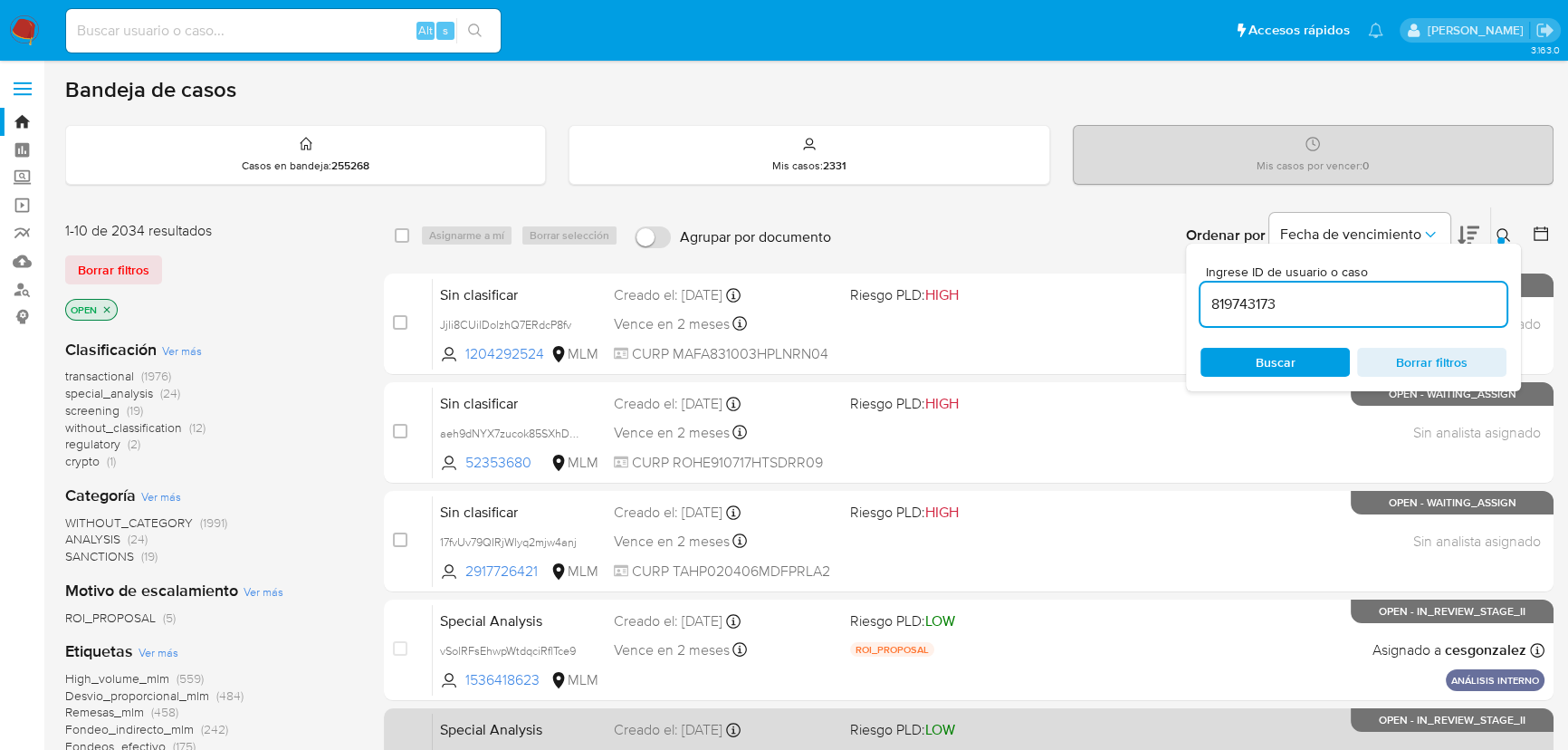
type input "819743173"
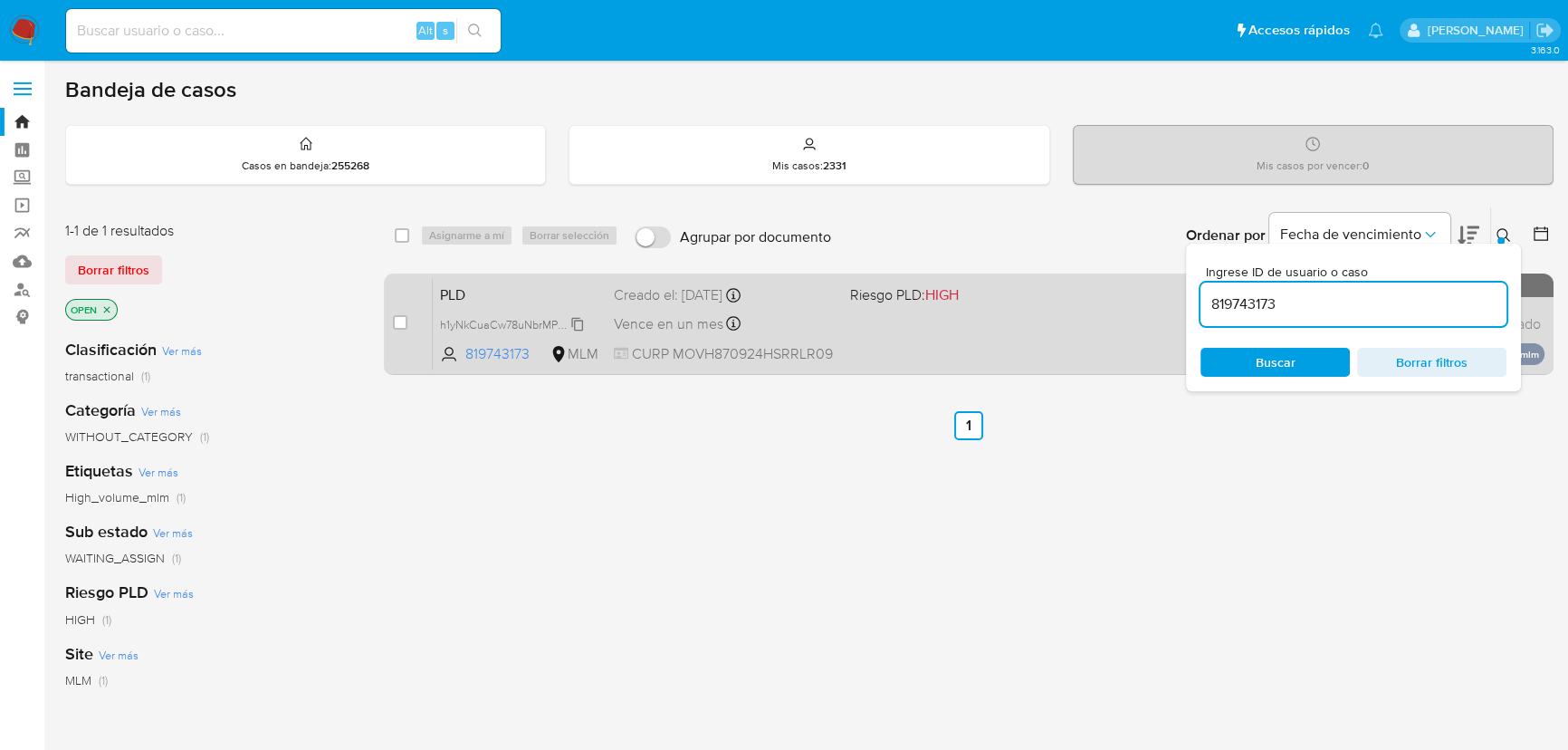
click at [576, 321] on span "h1yNkCuaCw78uNbrMPnOWMhA" at bounding box center [523, 323] width 166 height 20
click at [403, 319] on input "checkbox" at bounding box center [400, 322] width 14 height 14
checkbox input "true"
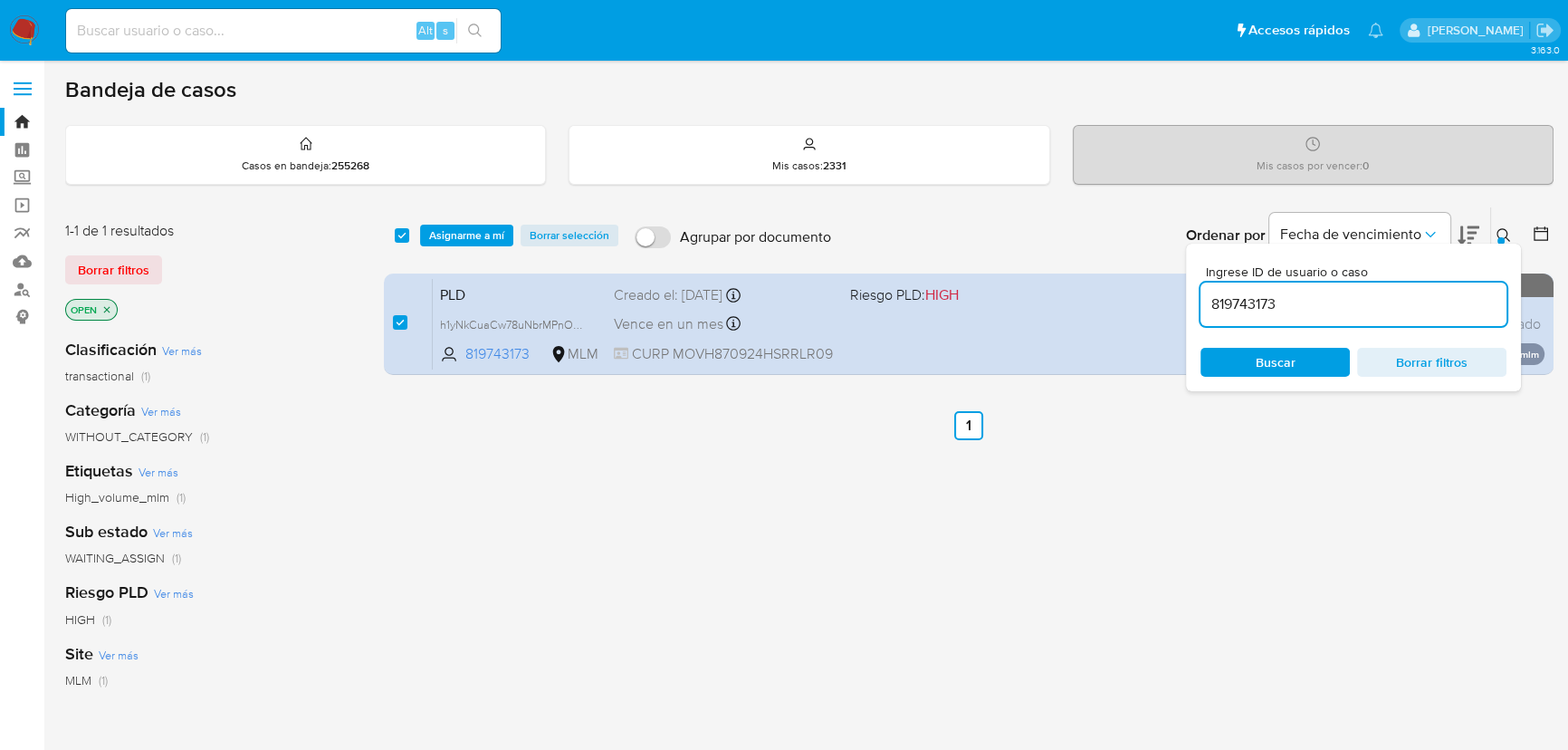
drag, startPoint x: 1308, startPoint y: 304, endPoint x: 850, endPoint y: 236, distance: 463.0
click at [850, 236] on div "Ordenar por Fecha de vencimiento No es posible ordenar los resultados mientras …" at bounding box center [1197, 234] width 714 height 56
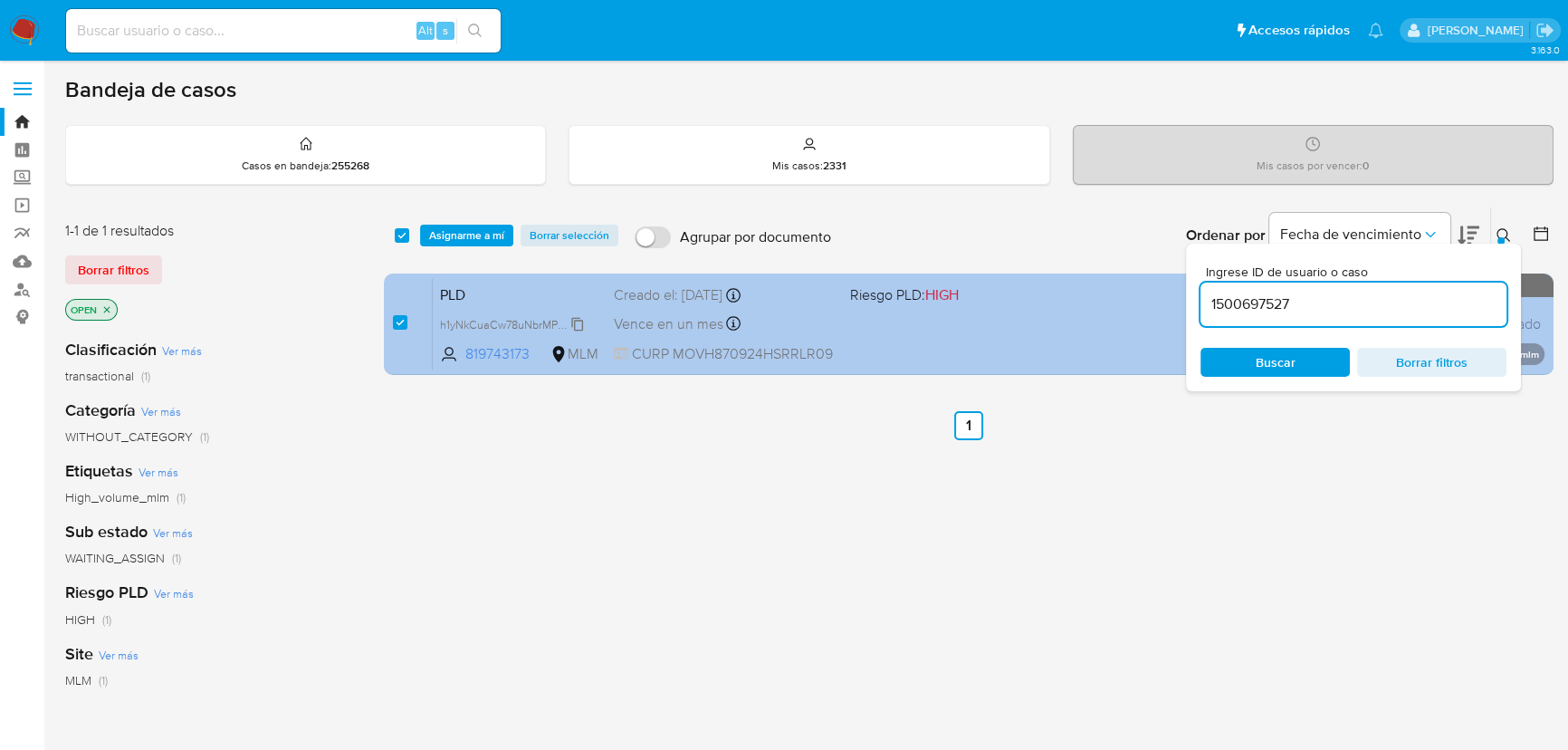
type input "1500697527"
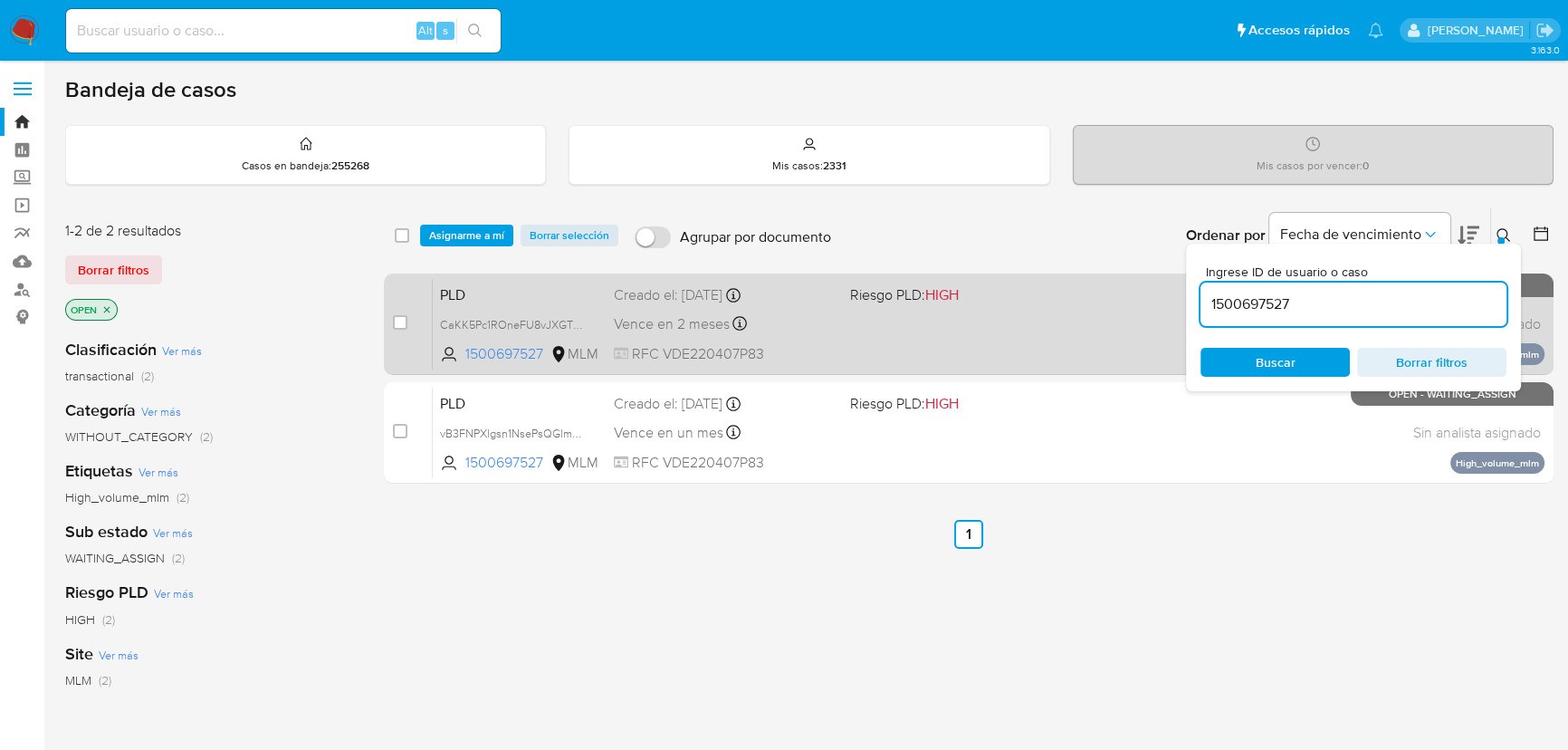
checkbox input "false"
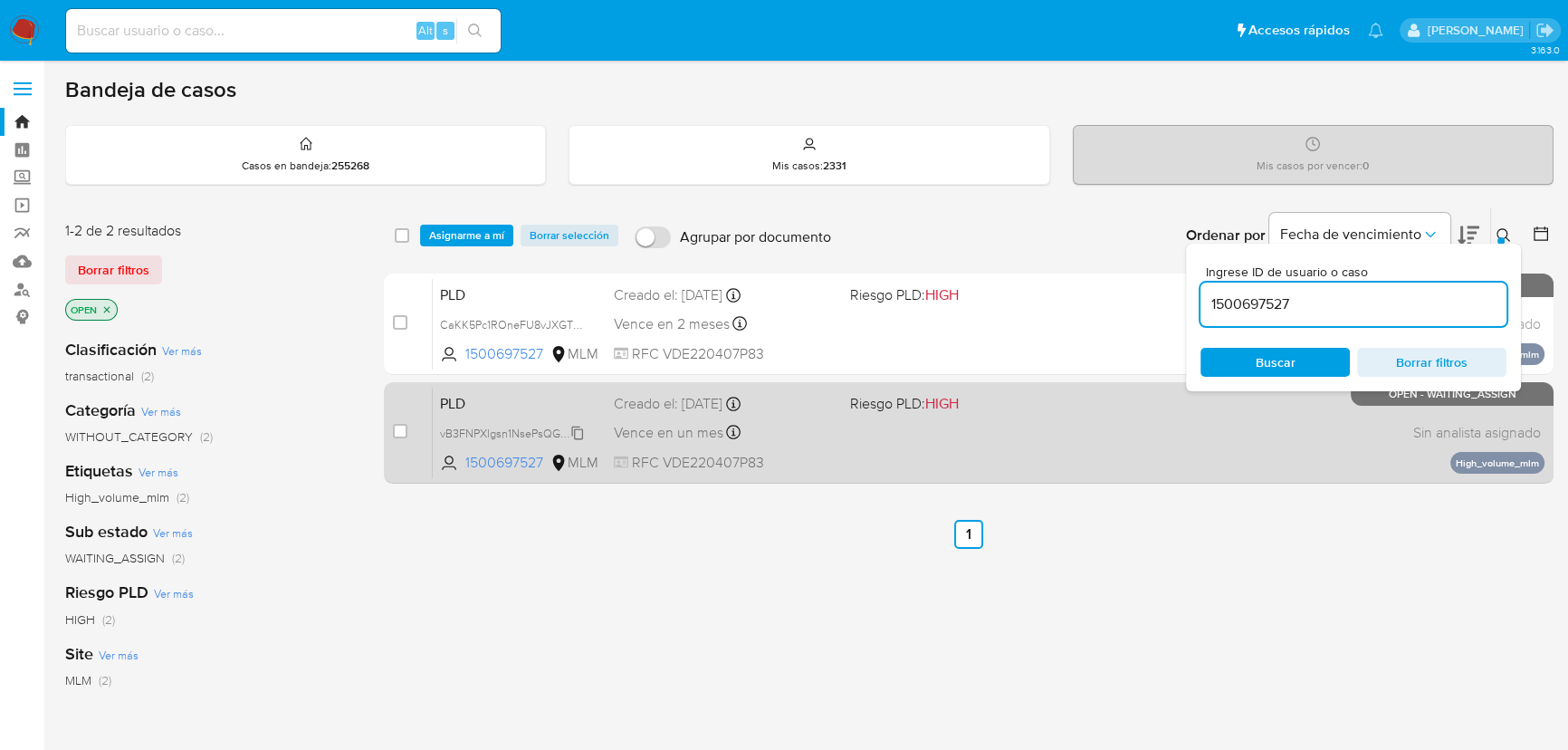
click at [579, 431] on span "vB3FNPXlgsn1NsePsQGlm0gr" at bounding box center [514, 431] width 149 height 20
click at [397, 429] on input "checkbox" at bounding box center [400, 430] width 14 height 14
checkbox input "true"
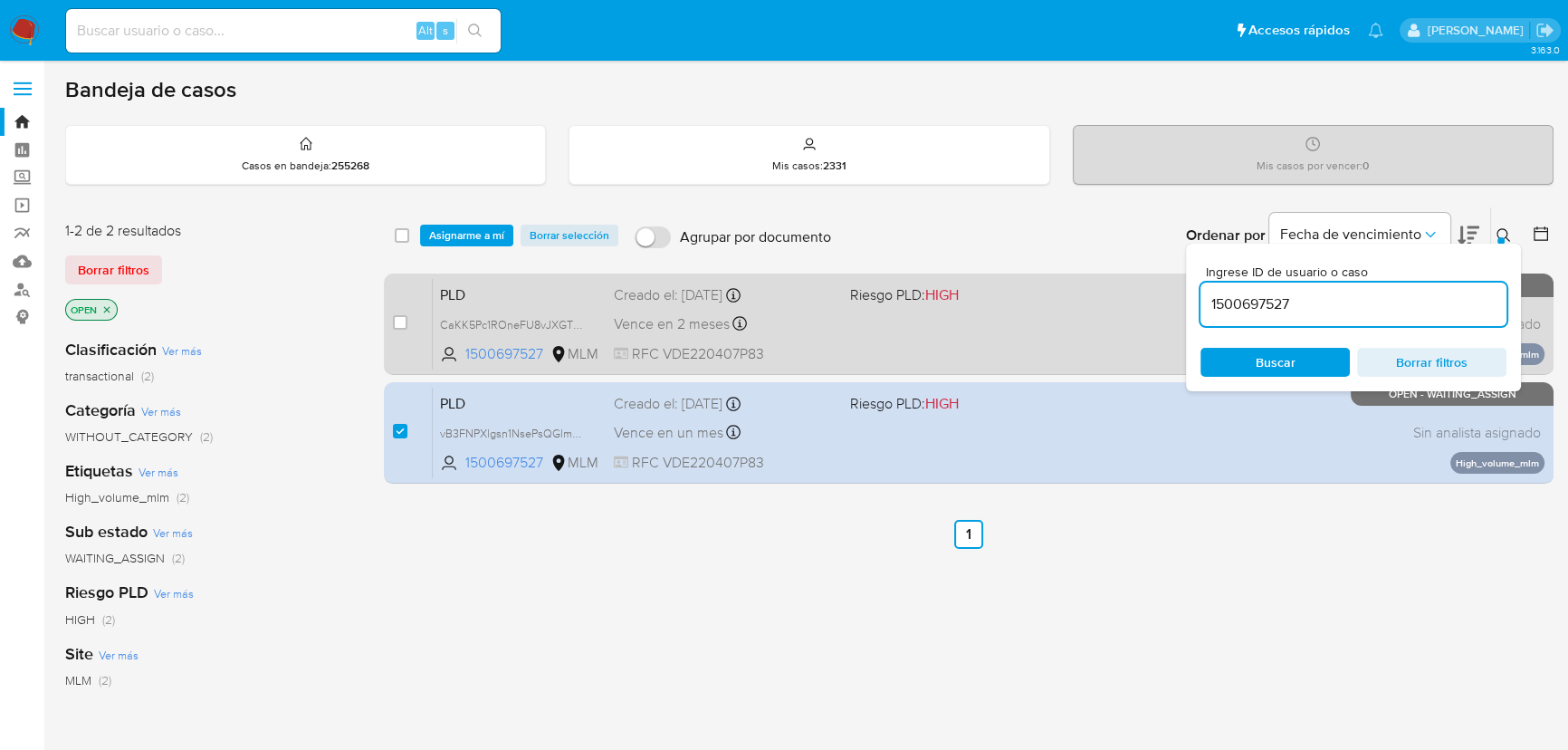
drag, startPoint x: 1023, startPoint y: 290, endPoint x: 1012, endPoint y: 290, distance: 11.0
click at [1013, 288] on div "select-all-cases-checkbox Asignarme a mí Borrar selección Agrupar por documento…" at bounding box center [968, 348] width 1169 height 285
type input "458911565"
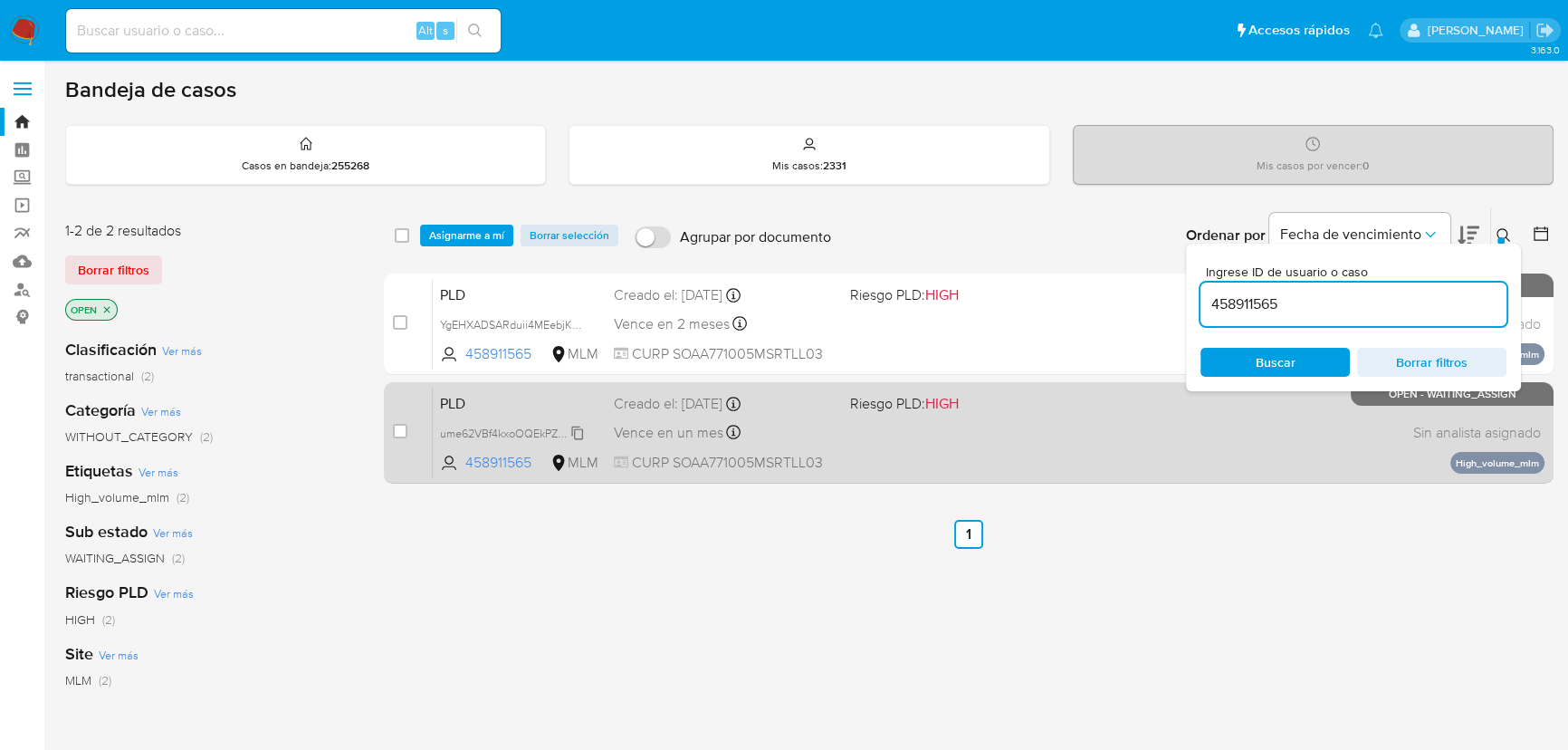
click at [577, 429] on span "ume62VBf4kxoOQEkPZaUMfC0" at bounding box center [520, 431] width 159 height 20
click at [399, 431] on input "checkbox" at bounding box center [400, 430] width 14 height 14
checkbox input "true"
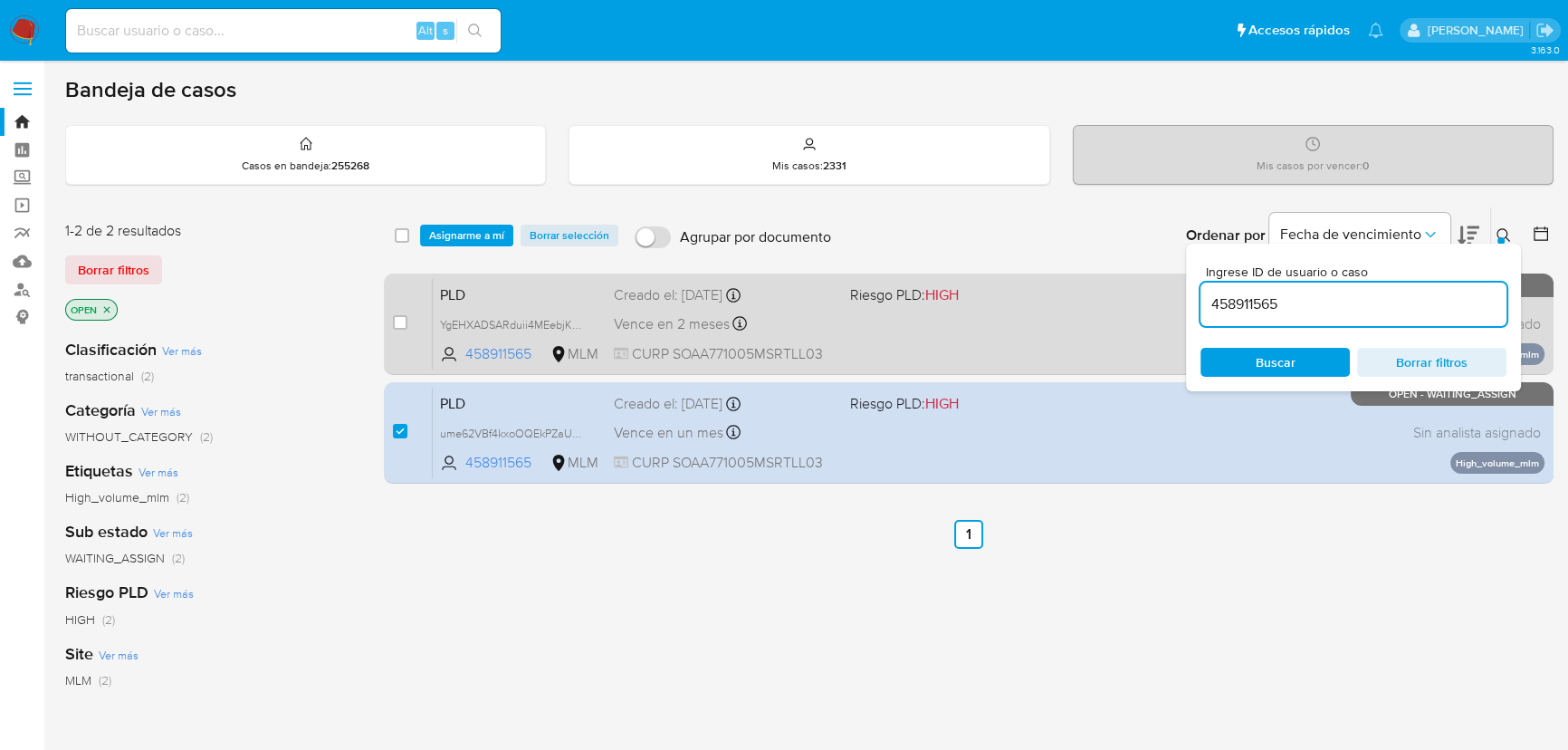
drag, startPoint x: 1329, startPoint y: 292, endPoint x: 978, endPoint y: 273, distance: 351.5
click at [981, 274] on div "select-all-cases-checkbox Asignarme a mí Borrar selección Agrupar por documento…" at bounding box center [968, 348] width 1169 height 285
type input "751999314"
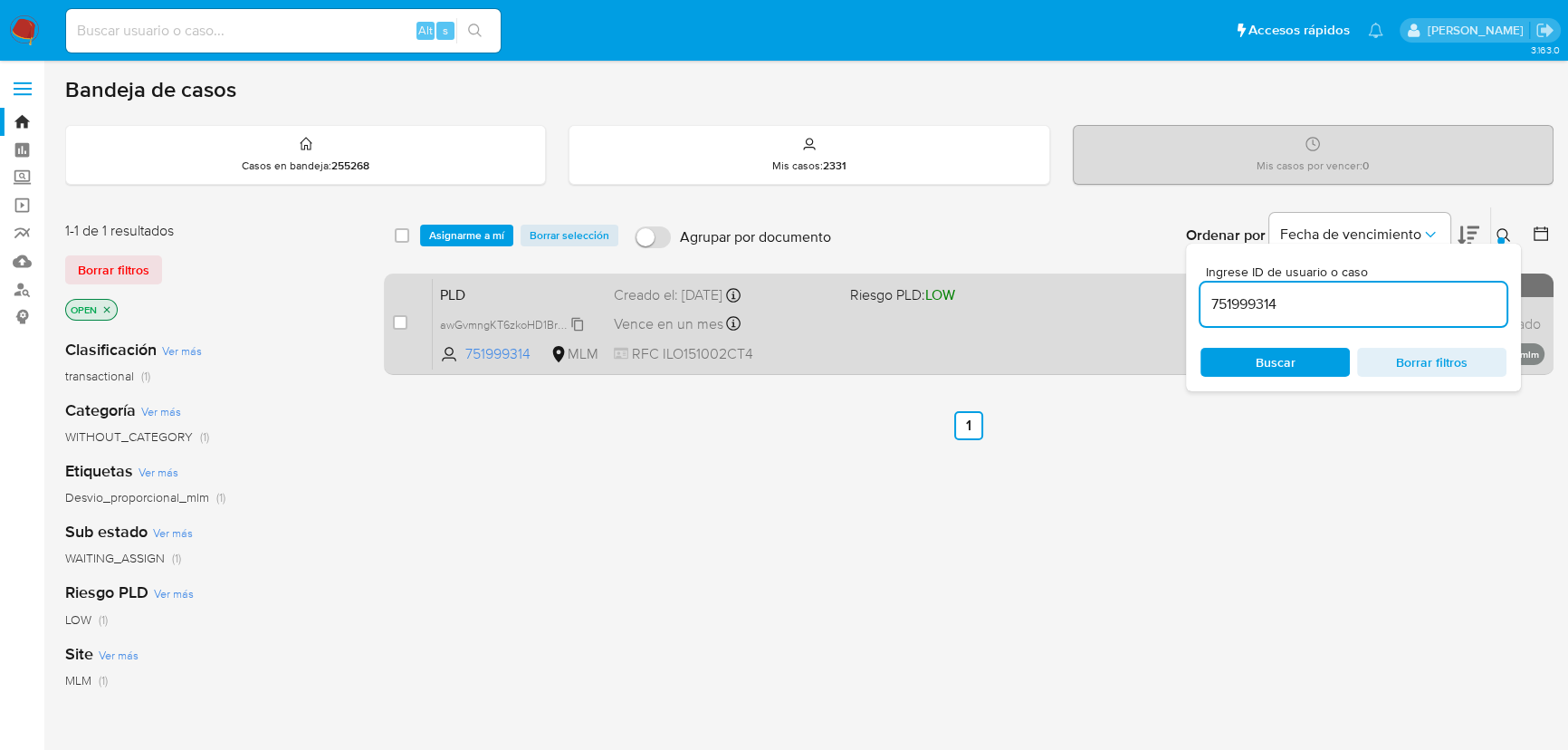
click at [576, 321] on span "awGvmngKT6zkoHD1BrsdeIKa" at bounding box center [516, 323] width 152 height 20
click at [401, 317] on input "checkbox" at bounding box center [400, 322] width 14 height 14
checkbox input "true"
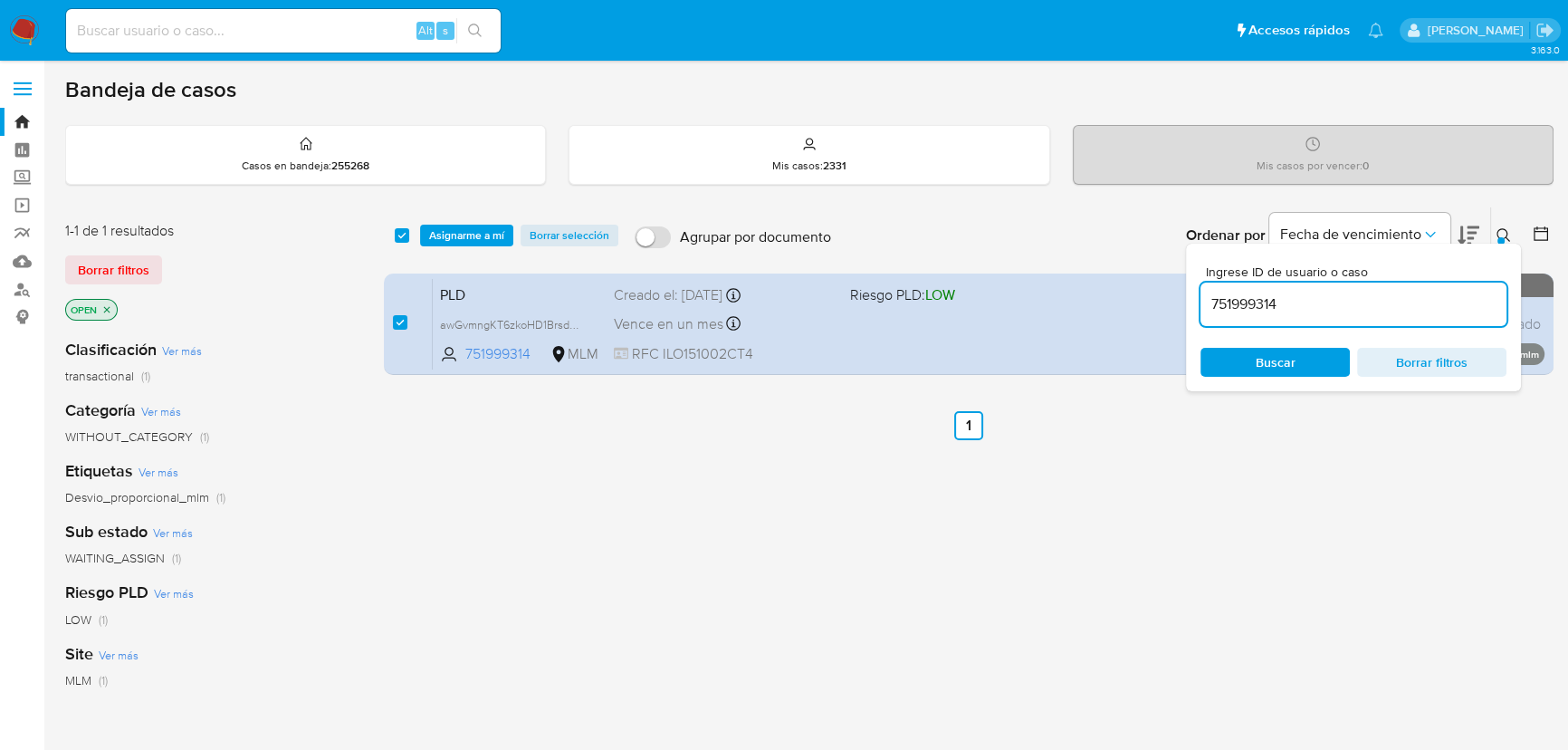
drag, startPoint x: 1324, startPoint y: 298, endPoint x: 1204, endPoint y: 299, distance: 120.0
click at [1204, 299] on input "751999314" at bounding box center [1353, 304] width 306 height 24
type input "2299117390"
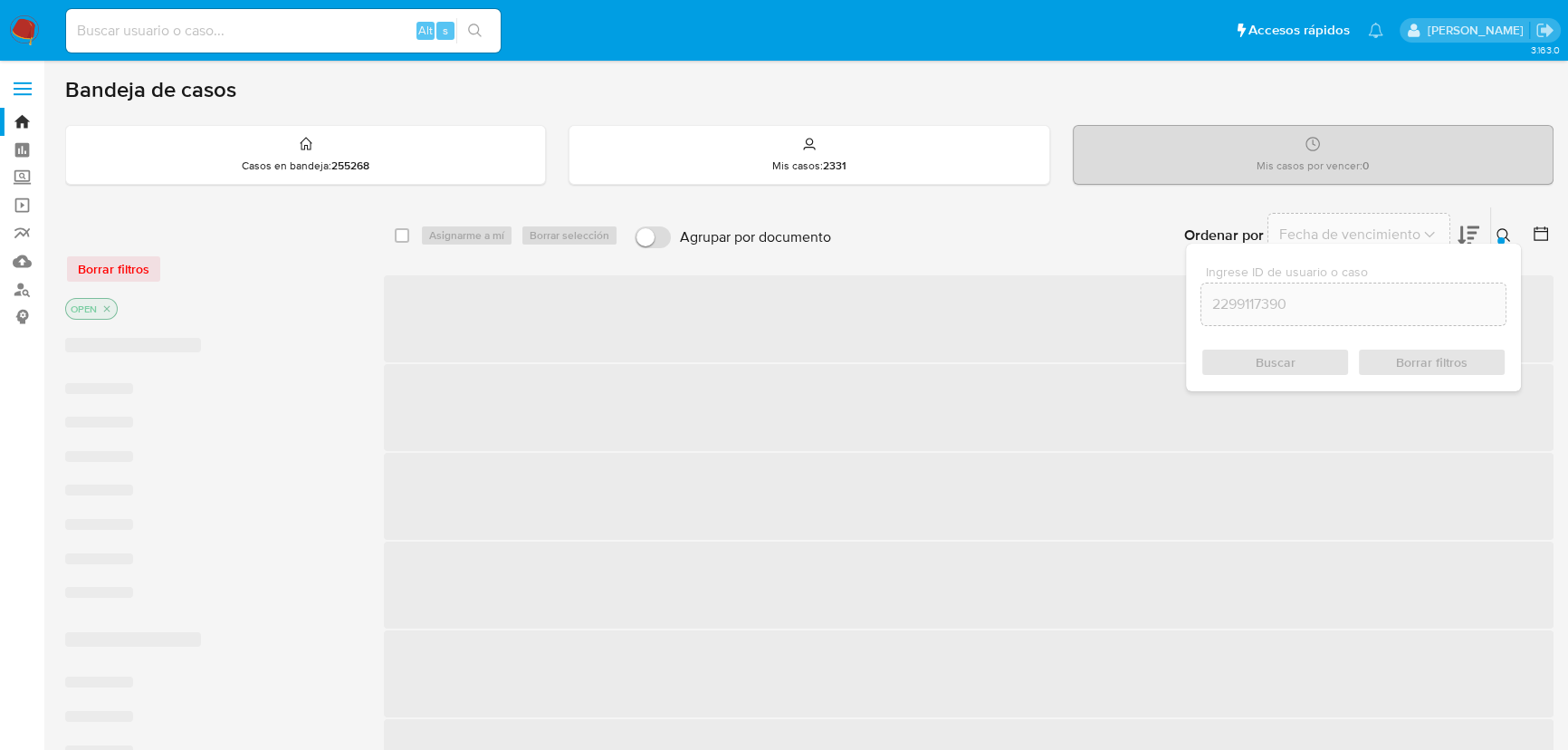
checkbox input "false"
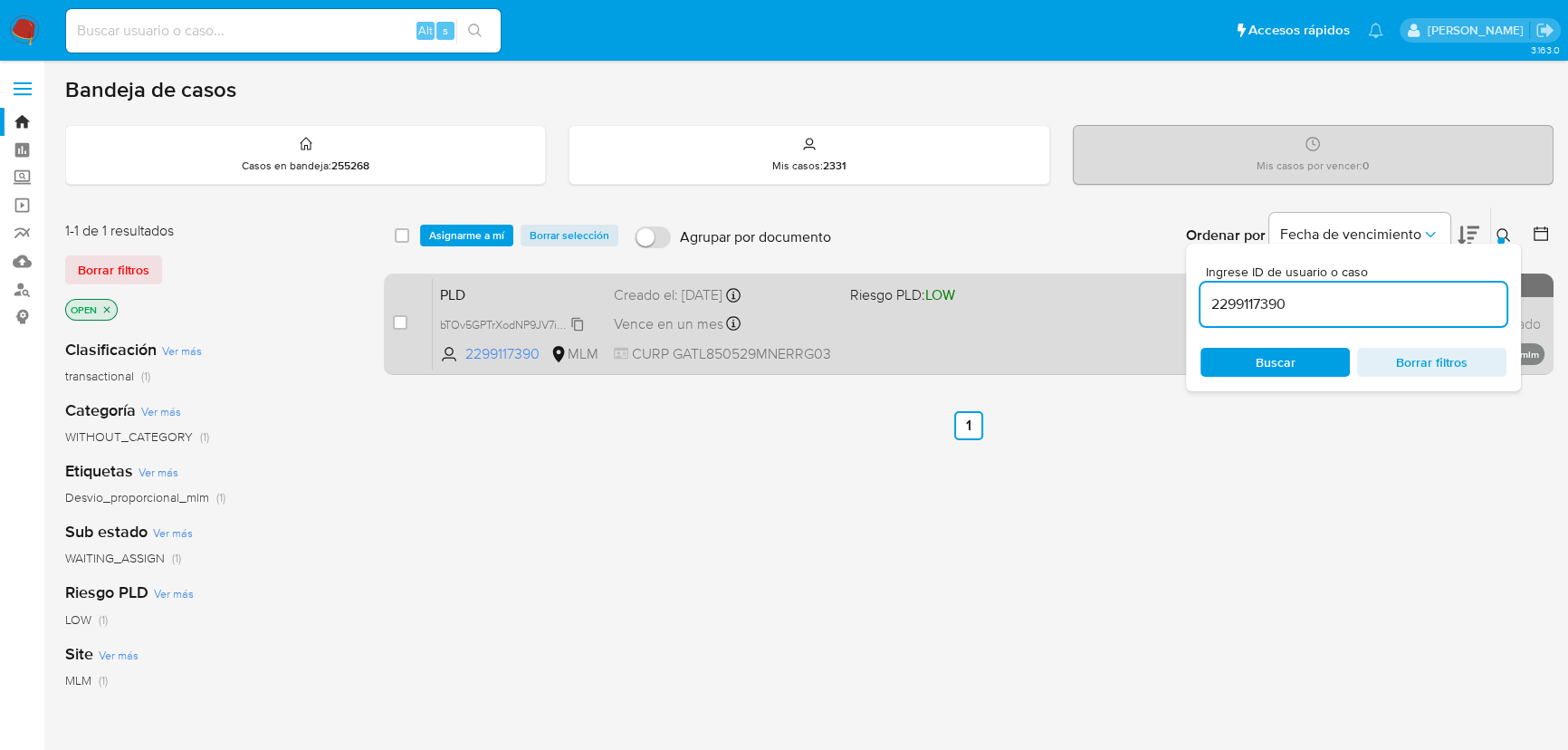
click at [579, 317] on span "bTOv5GPTrXodNP9JV7i9czbb" at bounding box center [513, 323] width 147 height 20
click at [402, 322] on input "checkbox" at bounding box center [400, 322] width 14 height 14
checkbox input "true"
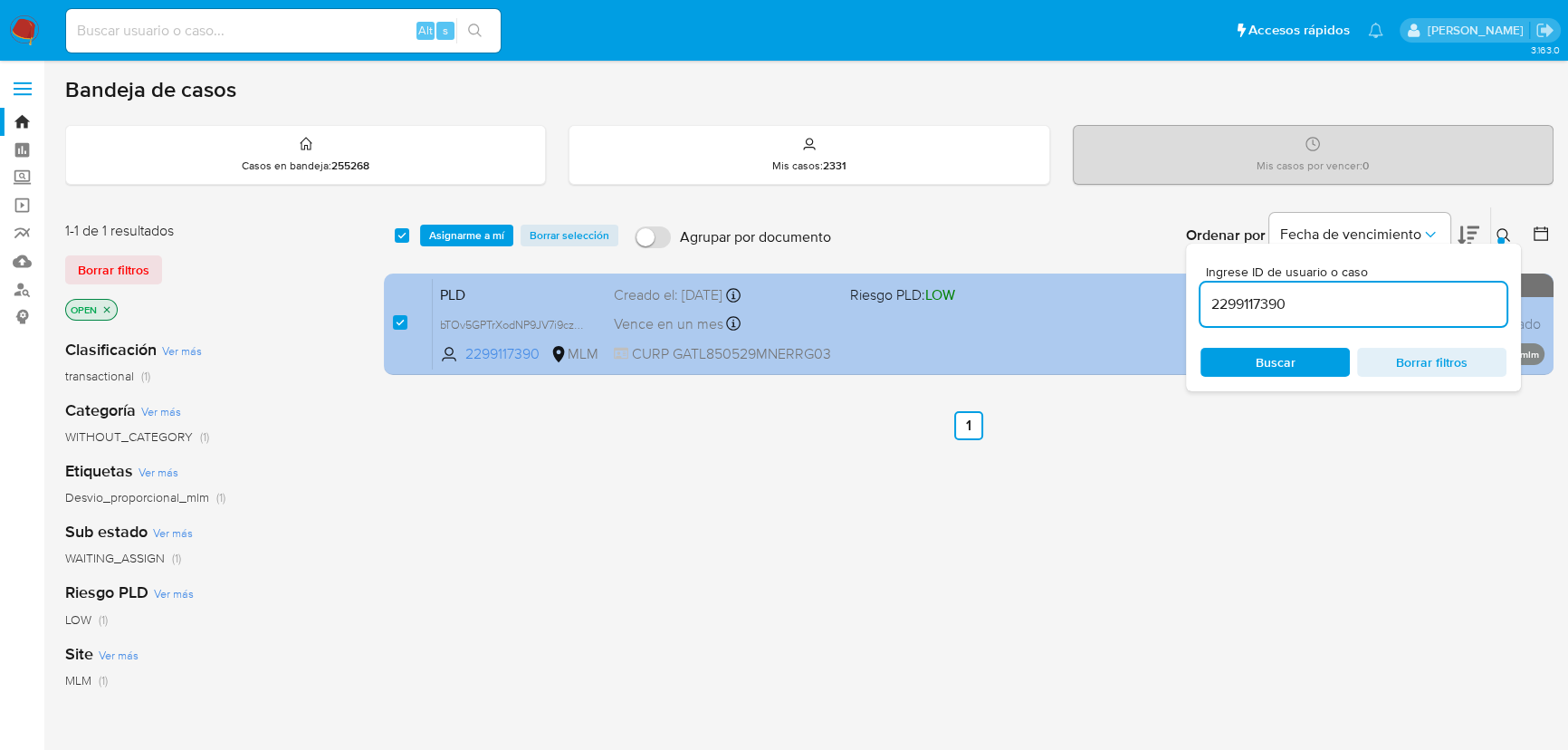
drag, startPoint x: 1331, startPoint y: 302, endPoint x: 1164, endPoint y: 298, distance: 167.0
click at [1164, 298] on div "select-all-cases-checkbox Asignarme a mí Borrar selección Agrupar por documento…" at bounding box center [968, 293] width 1169 height 176
type input "192468960"
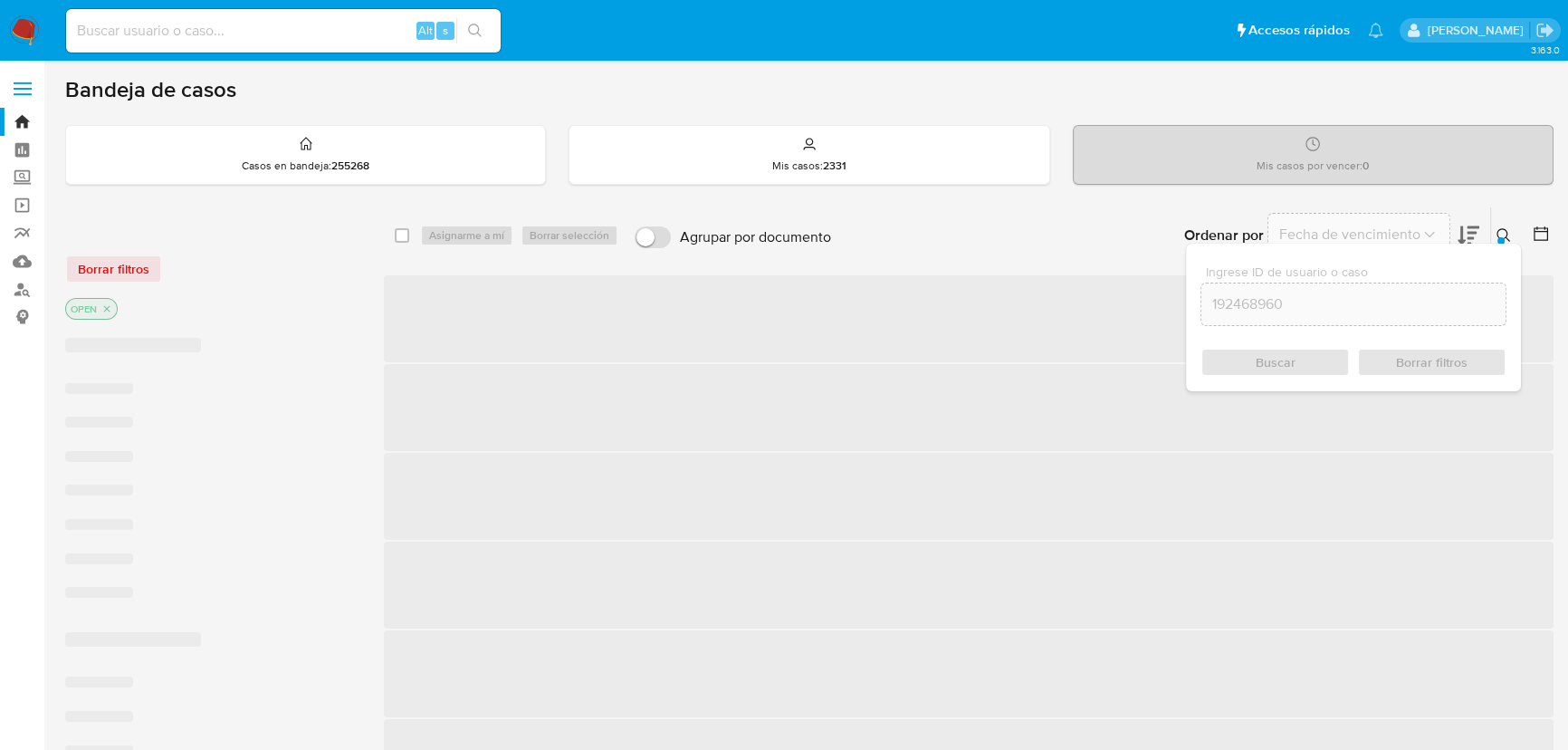
checkbox input "false"
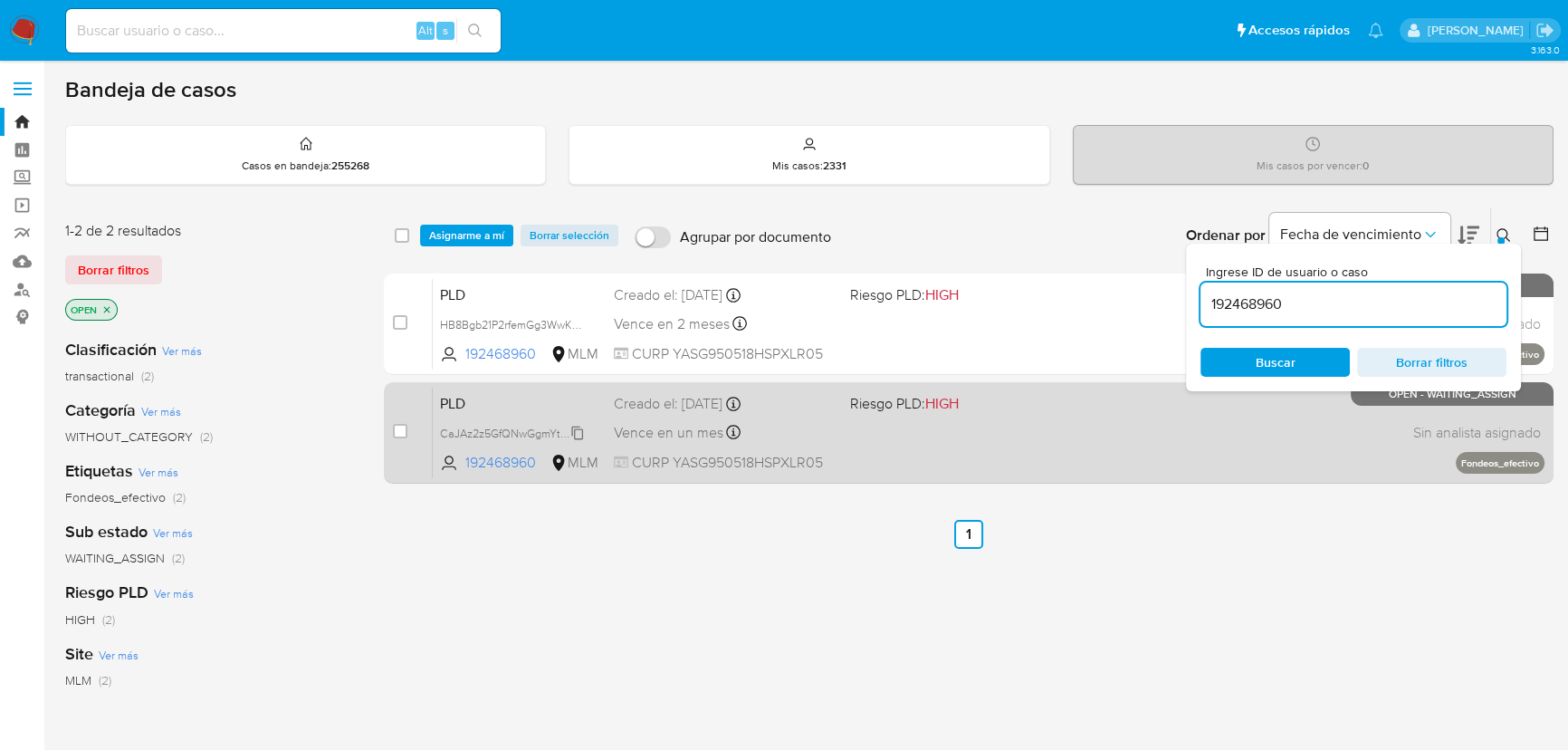
click at [578, 434] on span "CaJAz2z5GfQNwGgmYtqwpvkX" at bounding box center [520, 431] width 159 height 20
click at [401, 435] on input "checkbox" at bounding box center [400, 430] width 14 height 14
checkbox input "true"
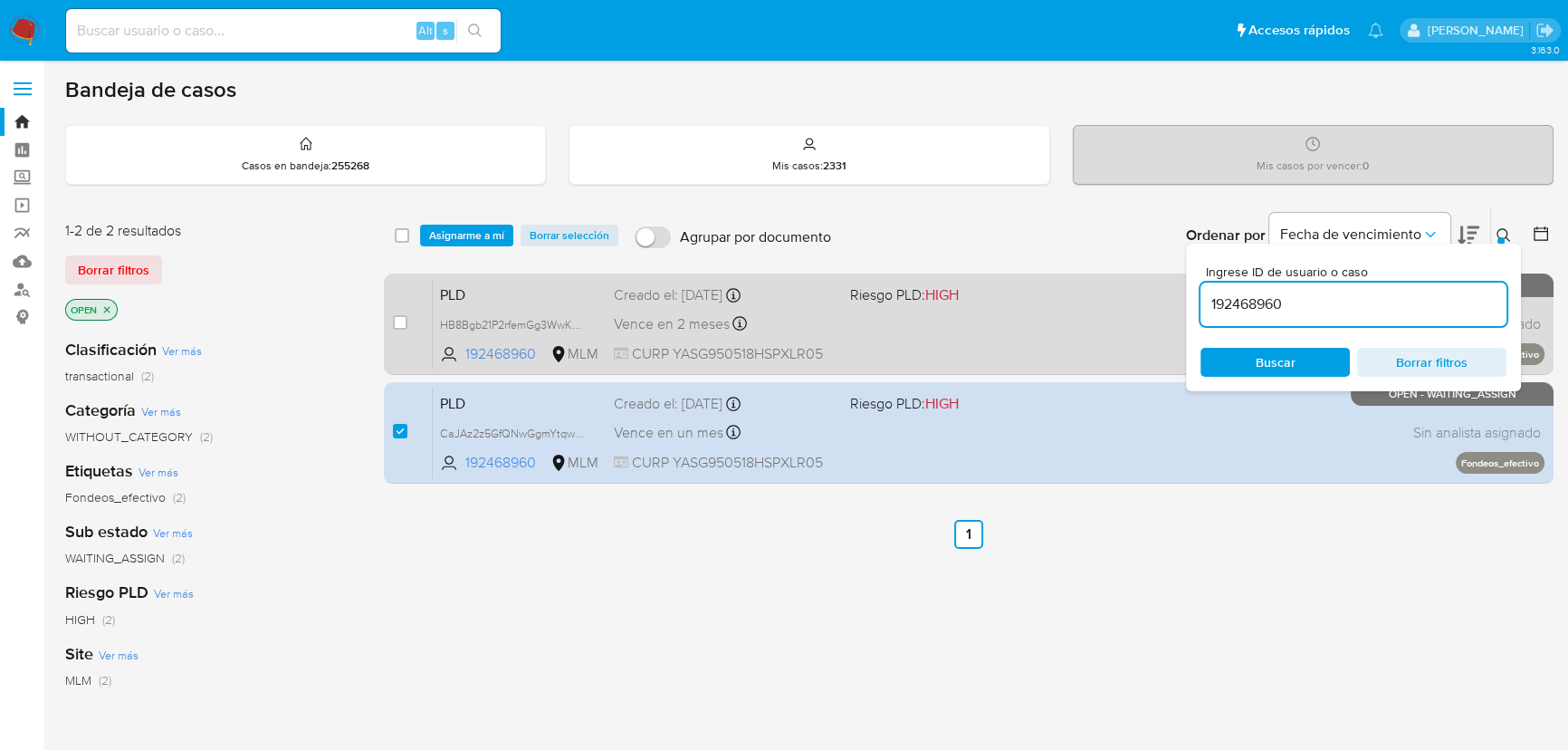
drag, startPoint x: 1331, startPoint y: 309, endPoint x: 1130, endPoint y: 304, distance: 201.1
click at [1131, 304] on div "select-all-cases-checkbox Asignarme a mí Borrar selección Agrupar por documento…" at bounding box center [968, 348] width 1169 height 285
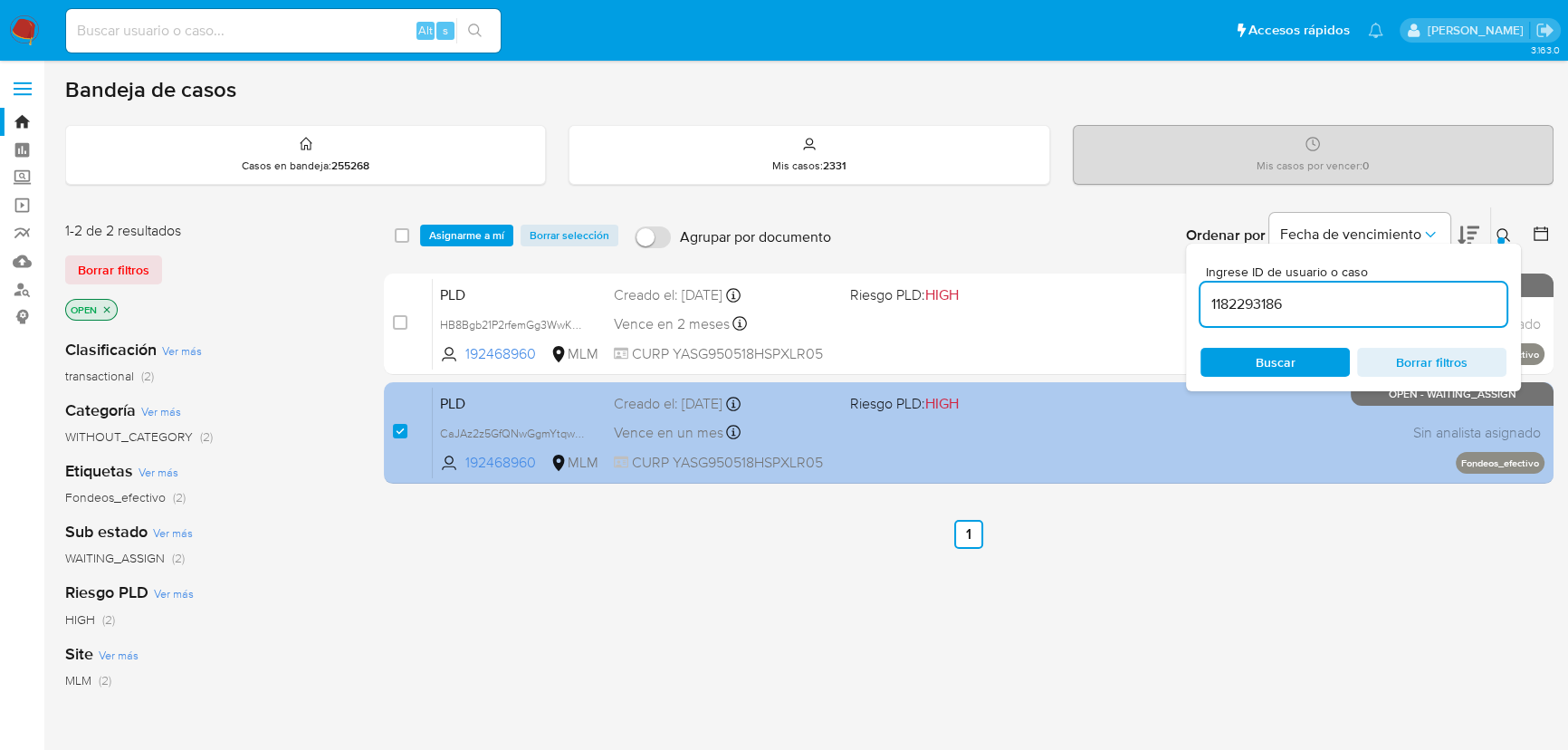
type input "1182293186"
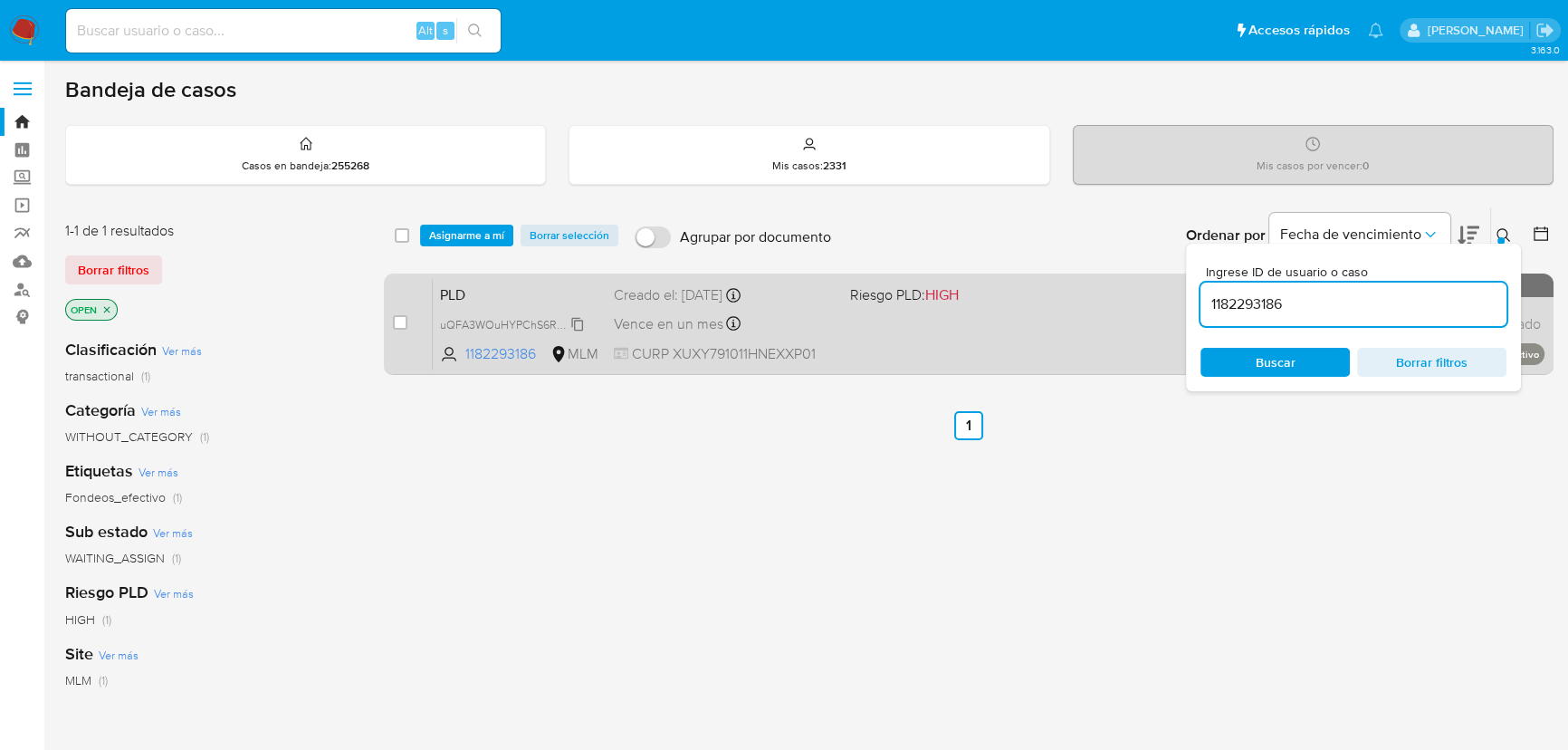
click at [583, 322] on span "uQFA3WOuHYPChS6Rkh9WUc5a" at bounding box center [526, 323] width 171 height 20
click at [402, 316] on input "checkbox" at bounding box center [400, 322] width 14 height 14
checkbox input "true"
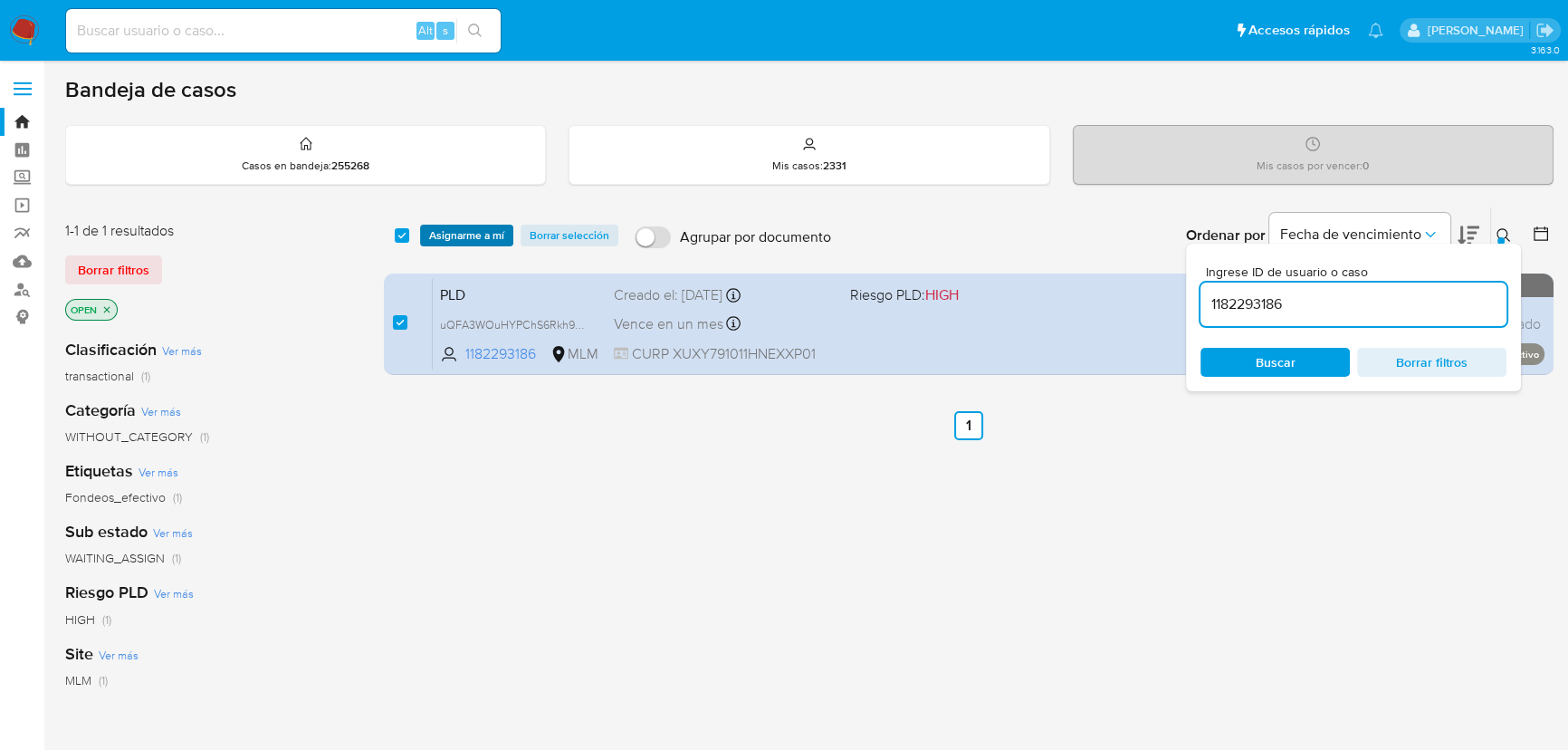
click at [470, 234] on span "Asignarme a mí" at bounding box center [466, 234] width 75 height 18
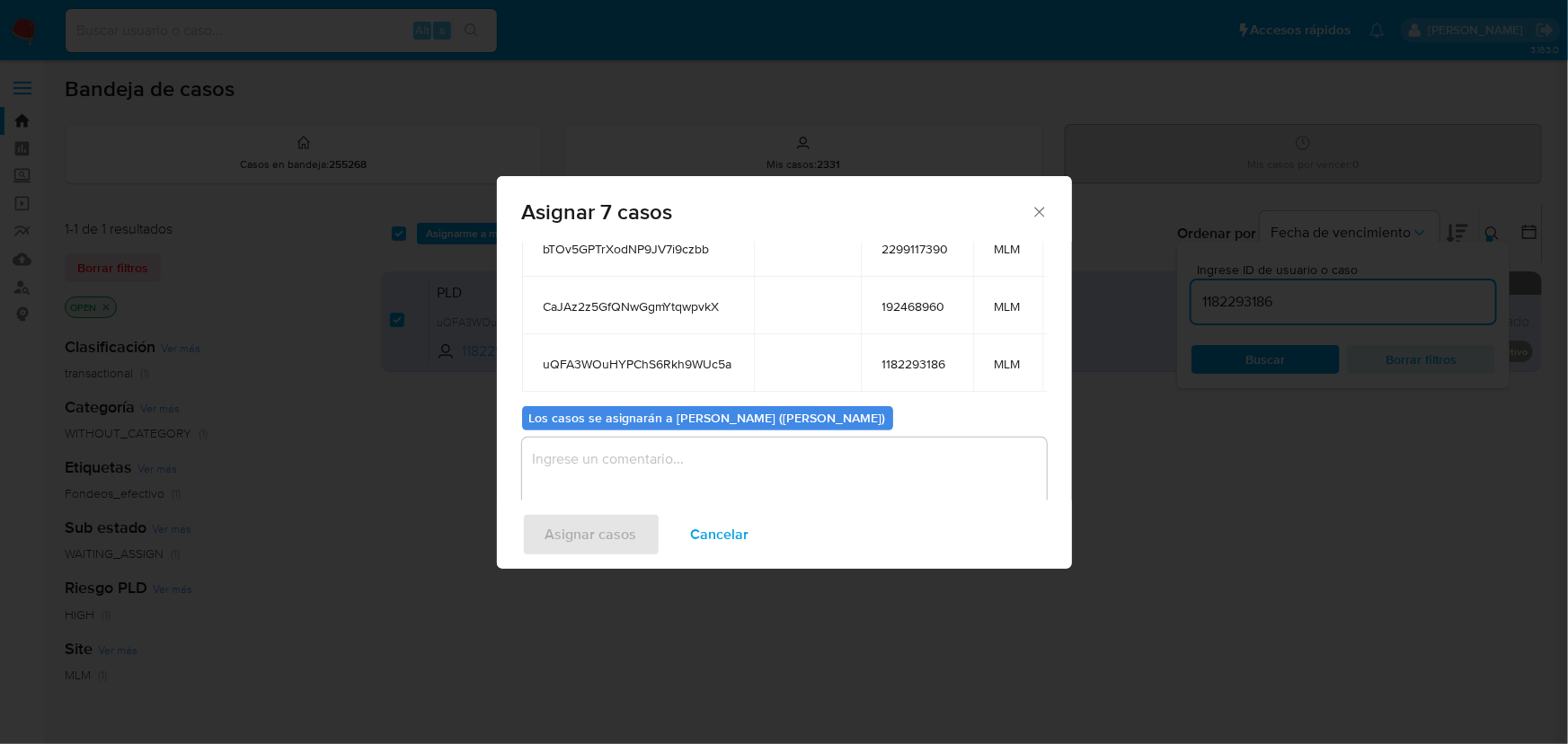
scroll to position [329, 0]
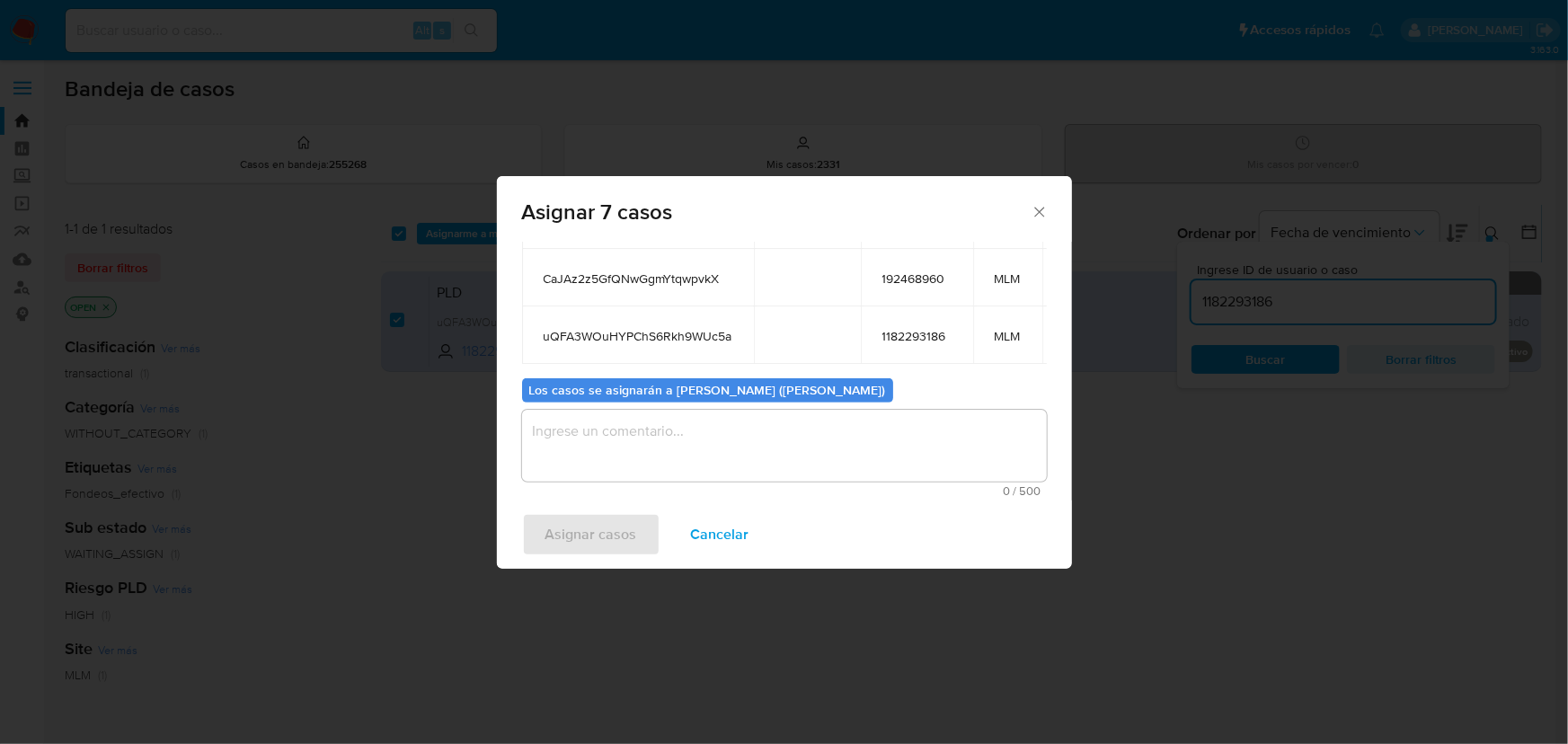
click at [608, 435] on textarea "assign-modal" at bounding box center [784, 445] width 525 height 72
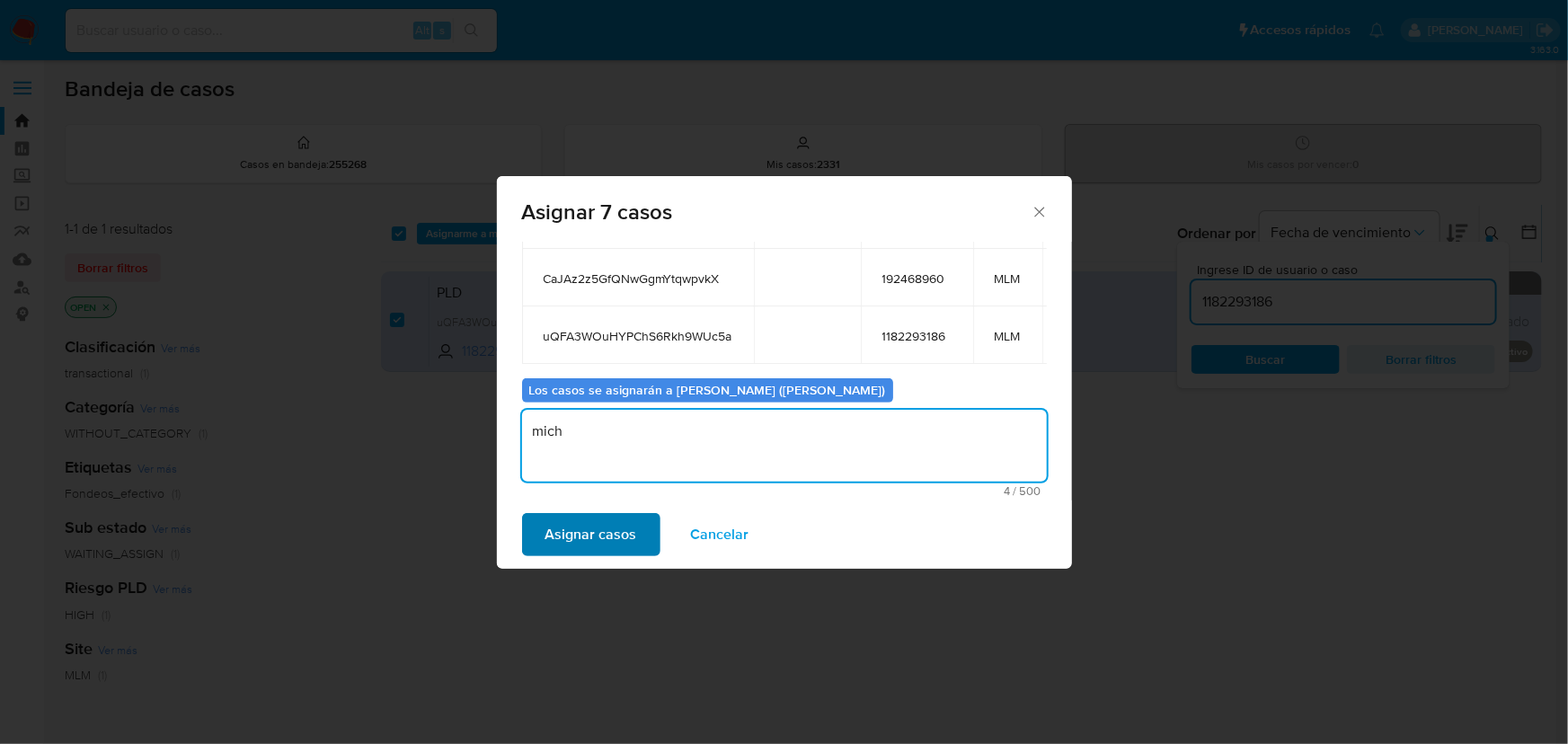
type textarea "mich"
click at [550, 528] on span "Asignar casos" at bounding box center [591, 535] width 91 height 40
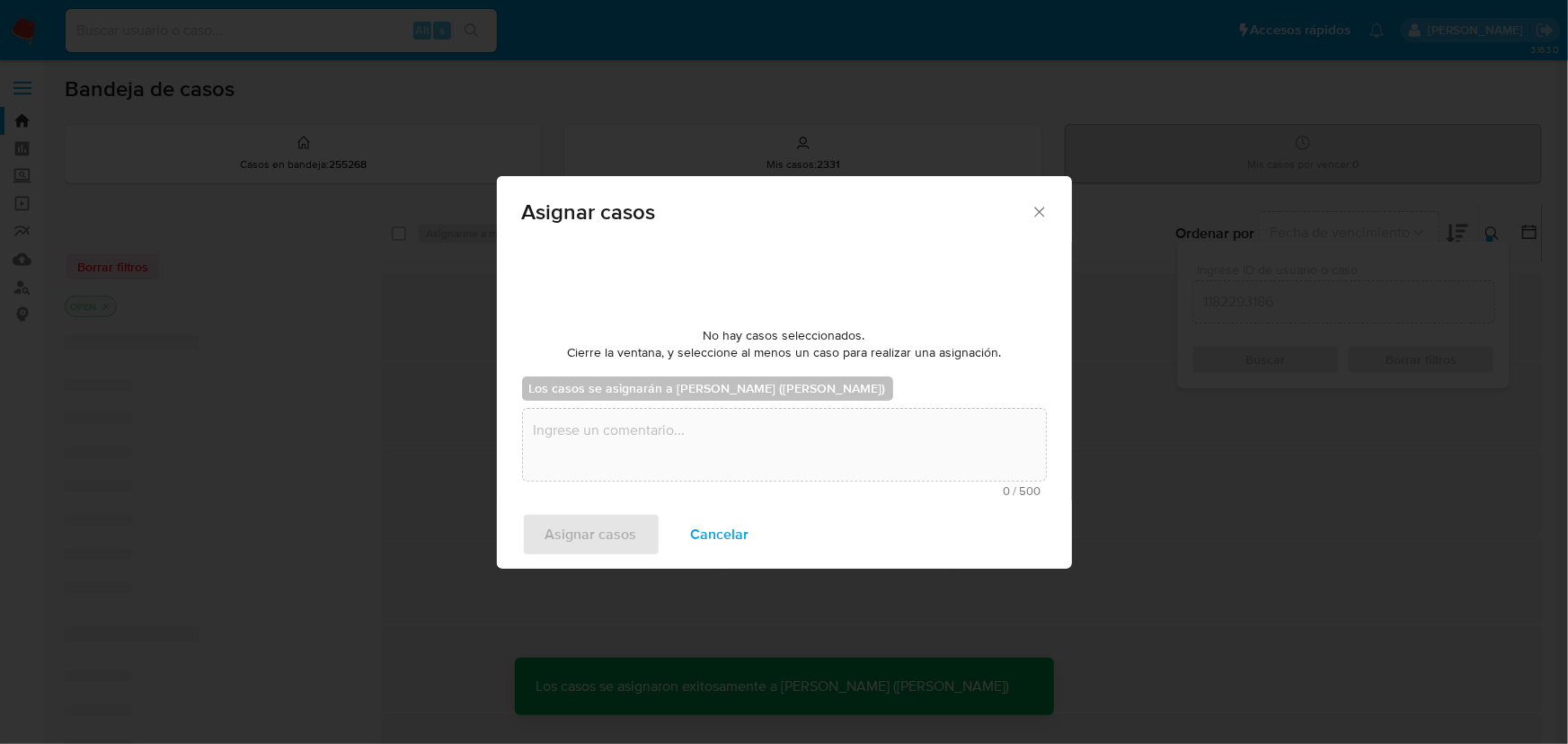
checkbox input "false"
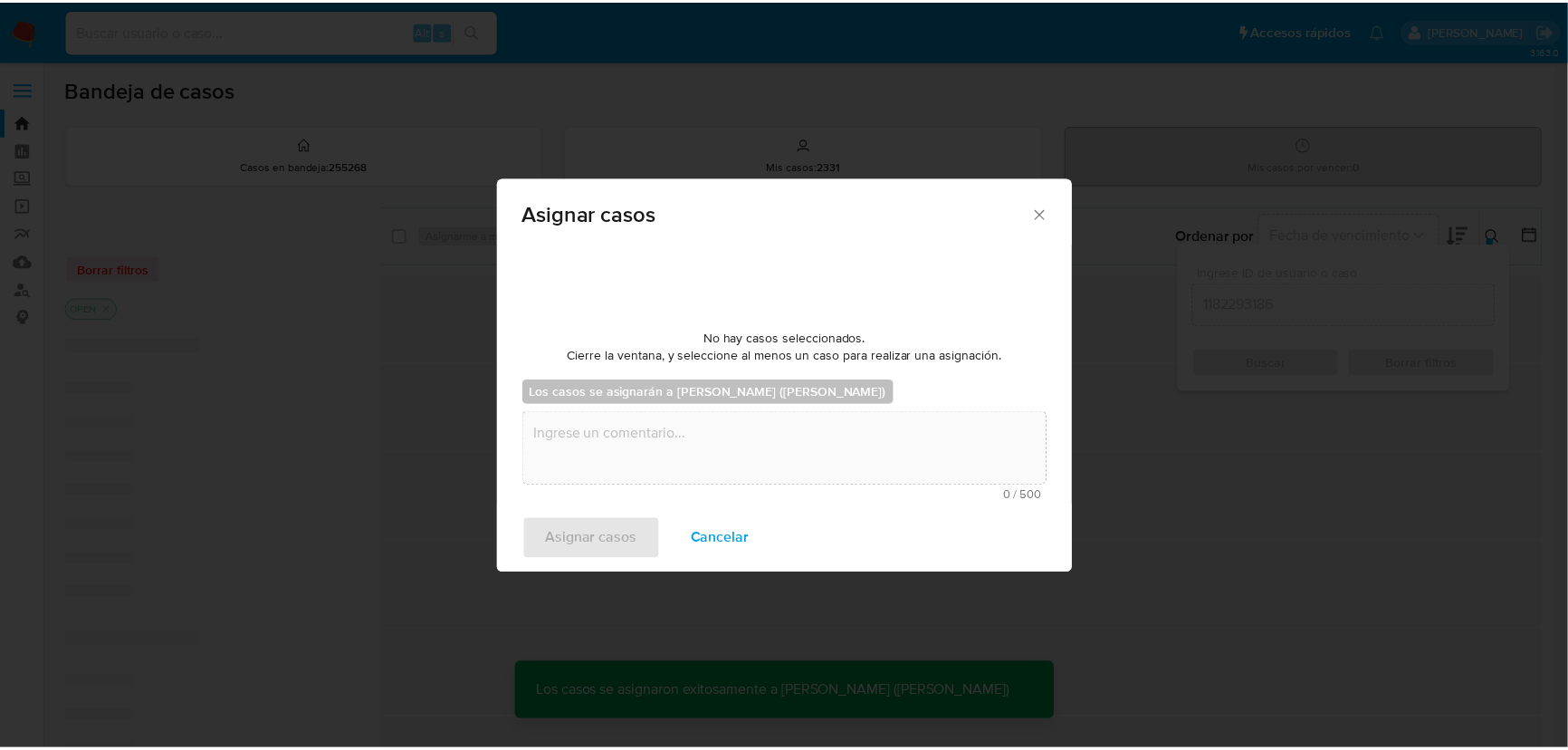
scroll to position [0, 0]
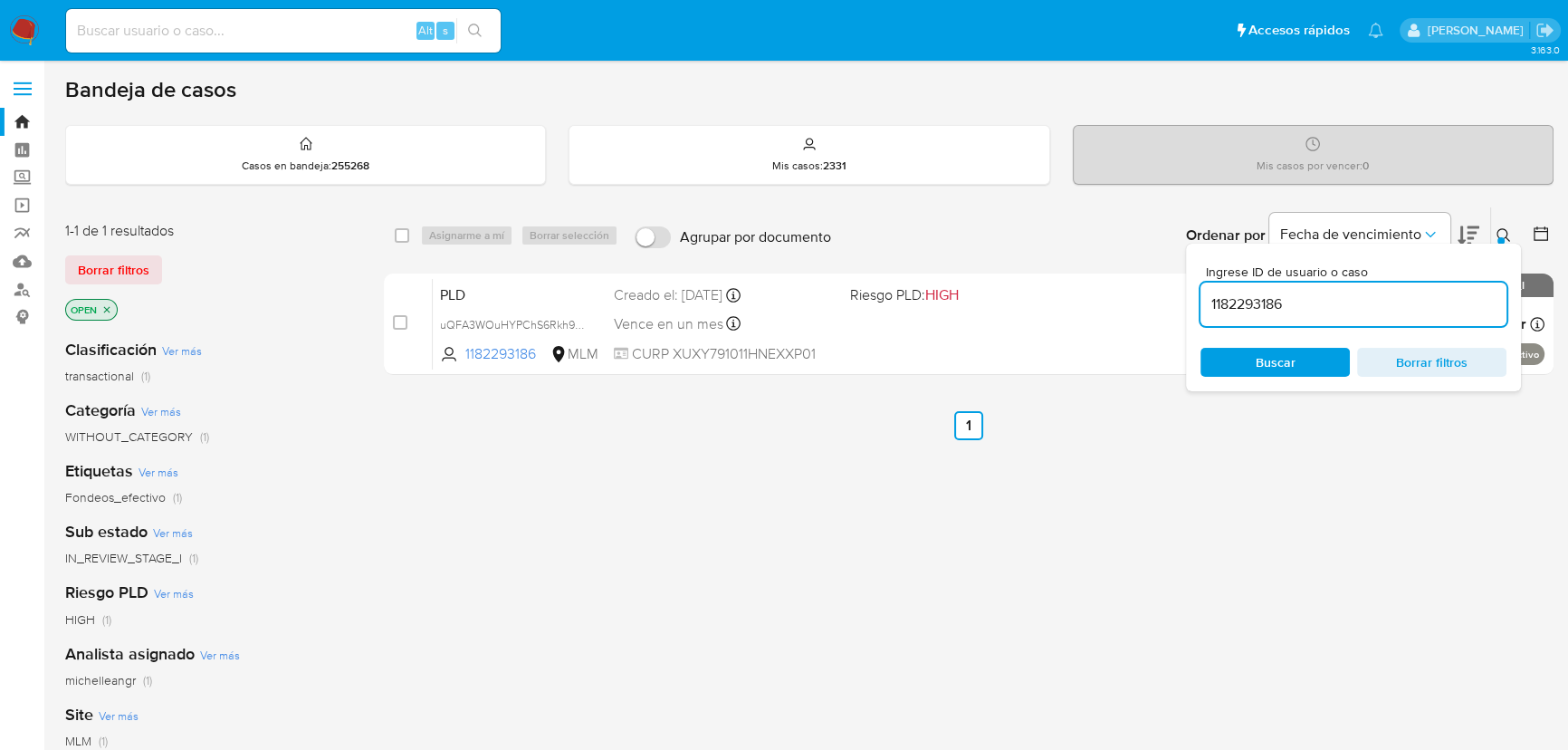
click at [35, 24] on img at bounding box center [25, 30] width 30 height 30
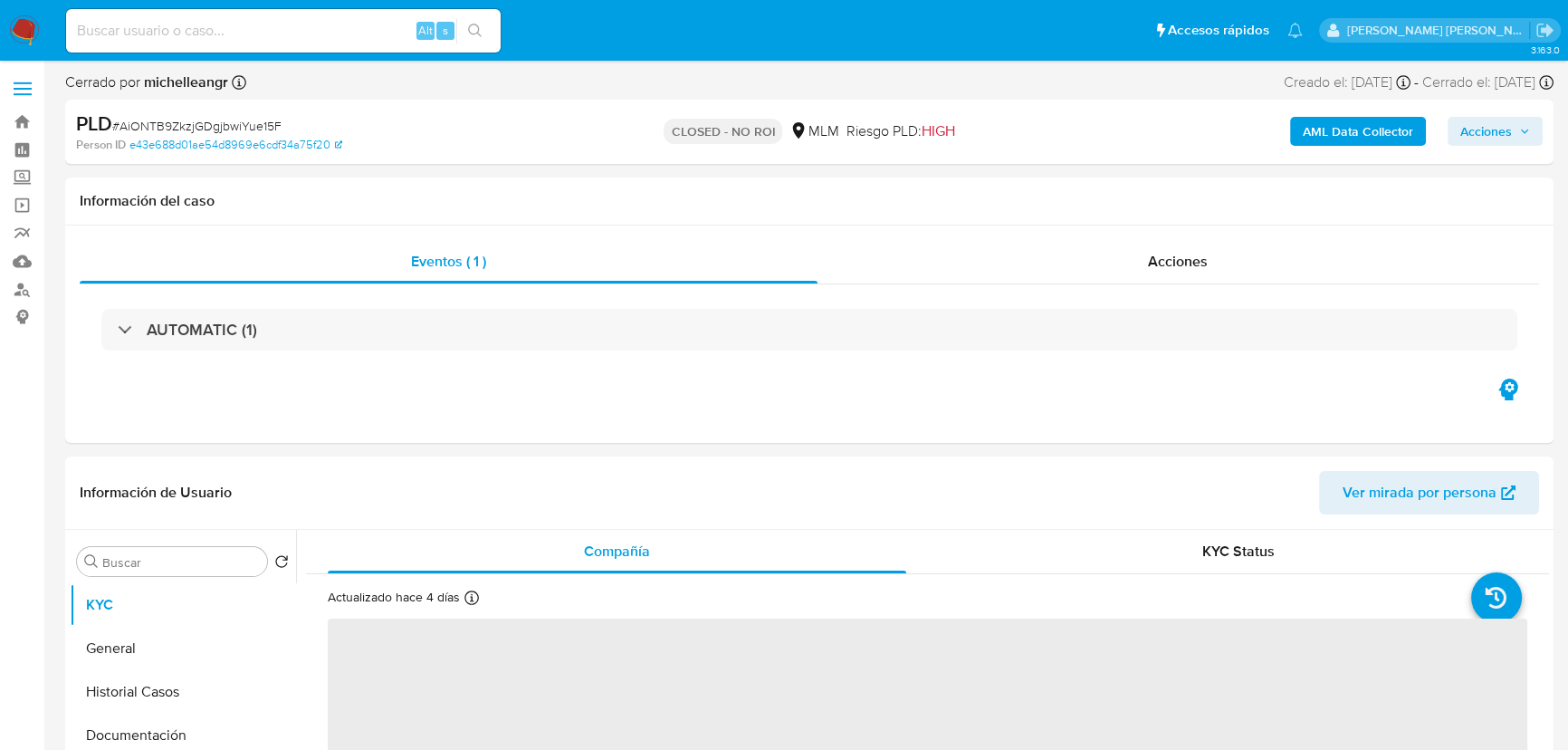
click at [17, 29] on img at bounding box center [25, 30] width 30 height 30
select select "10"
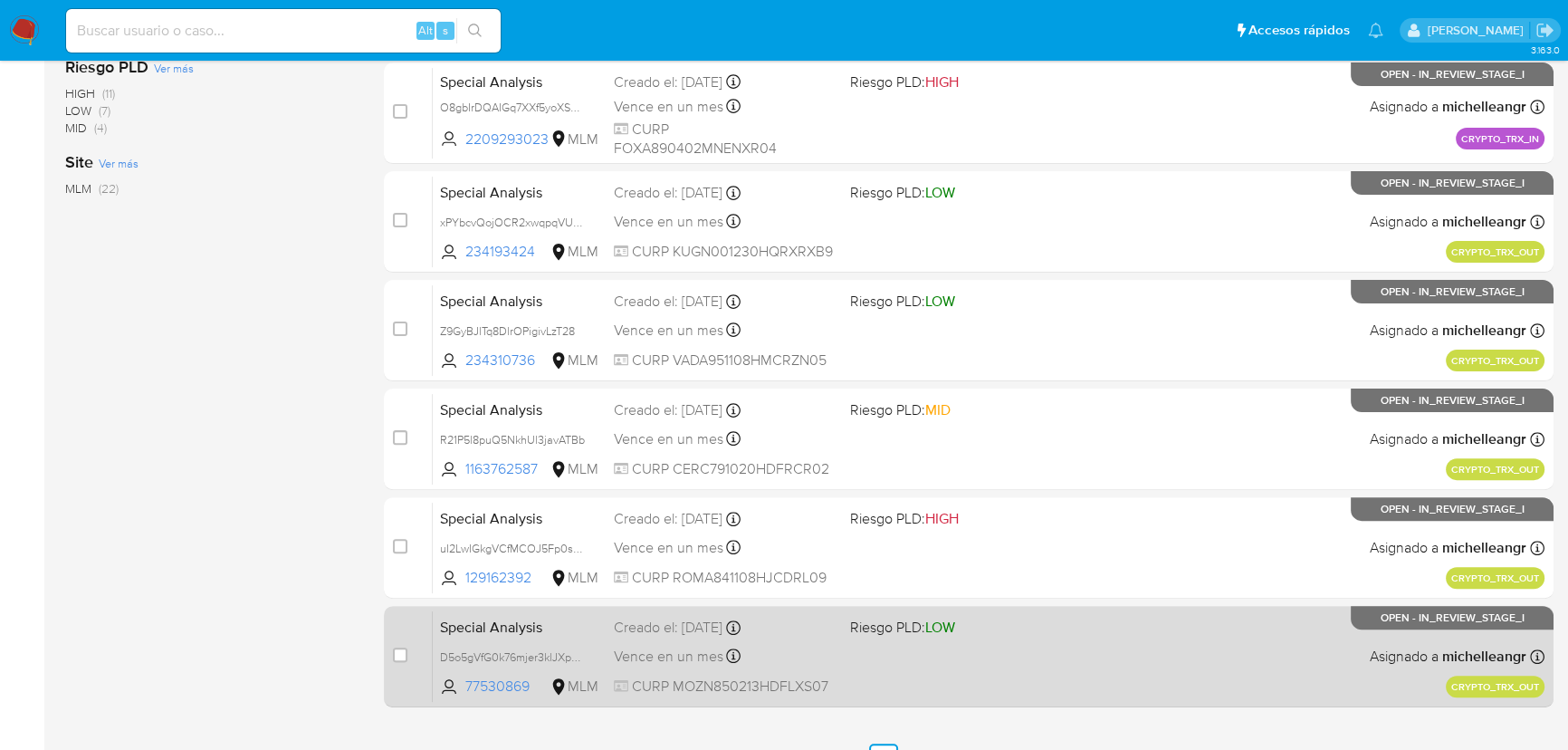
scroll to position [742, 0]
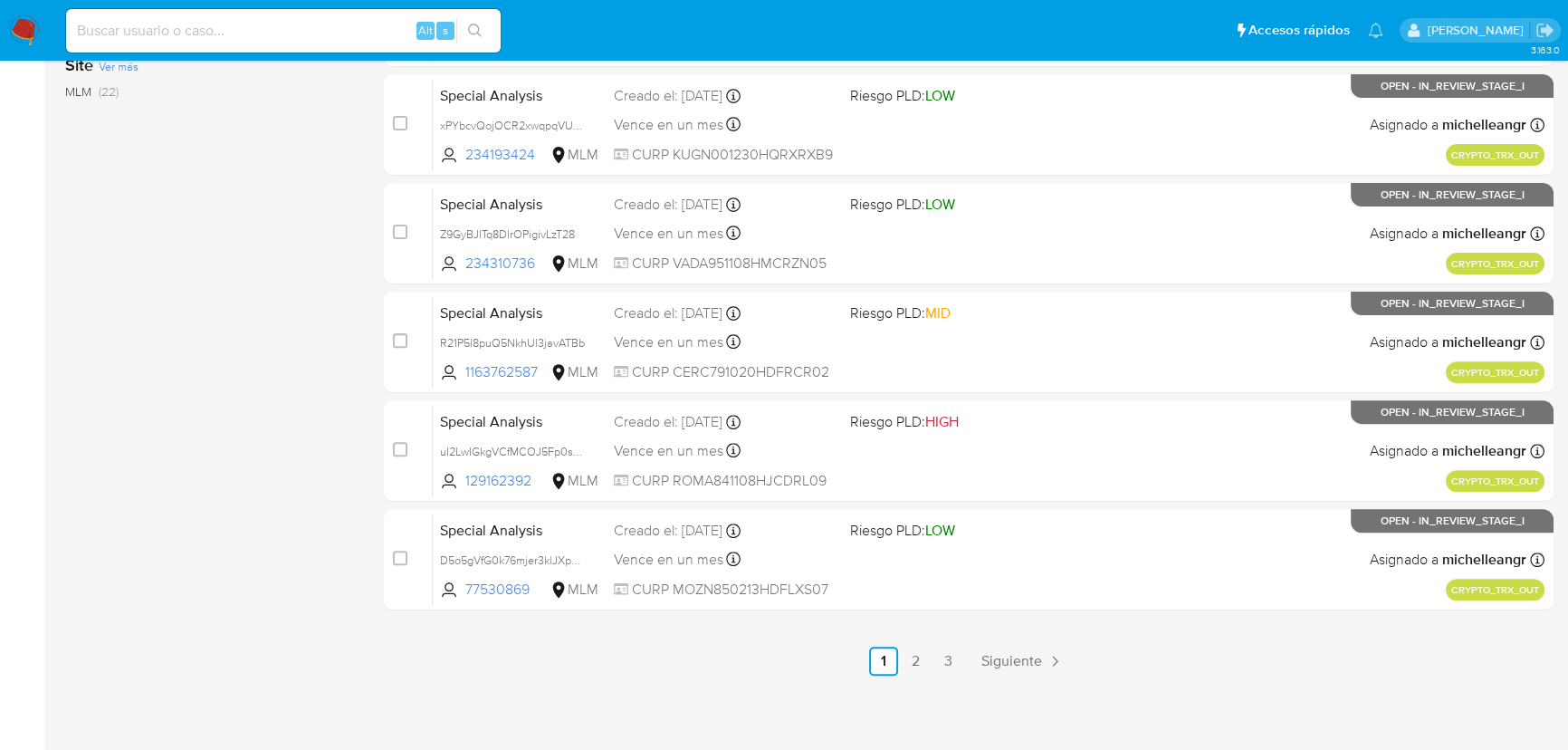
click at [229, 34] on input at bounding box center [284, 30] width 435 height 24
